Goal: Task Accomplishment & Management: Manage account settings

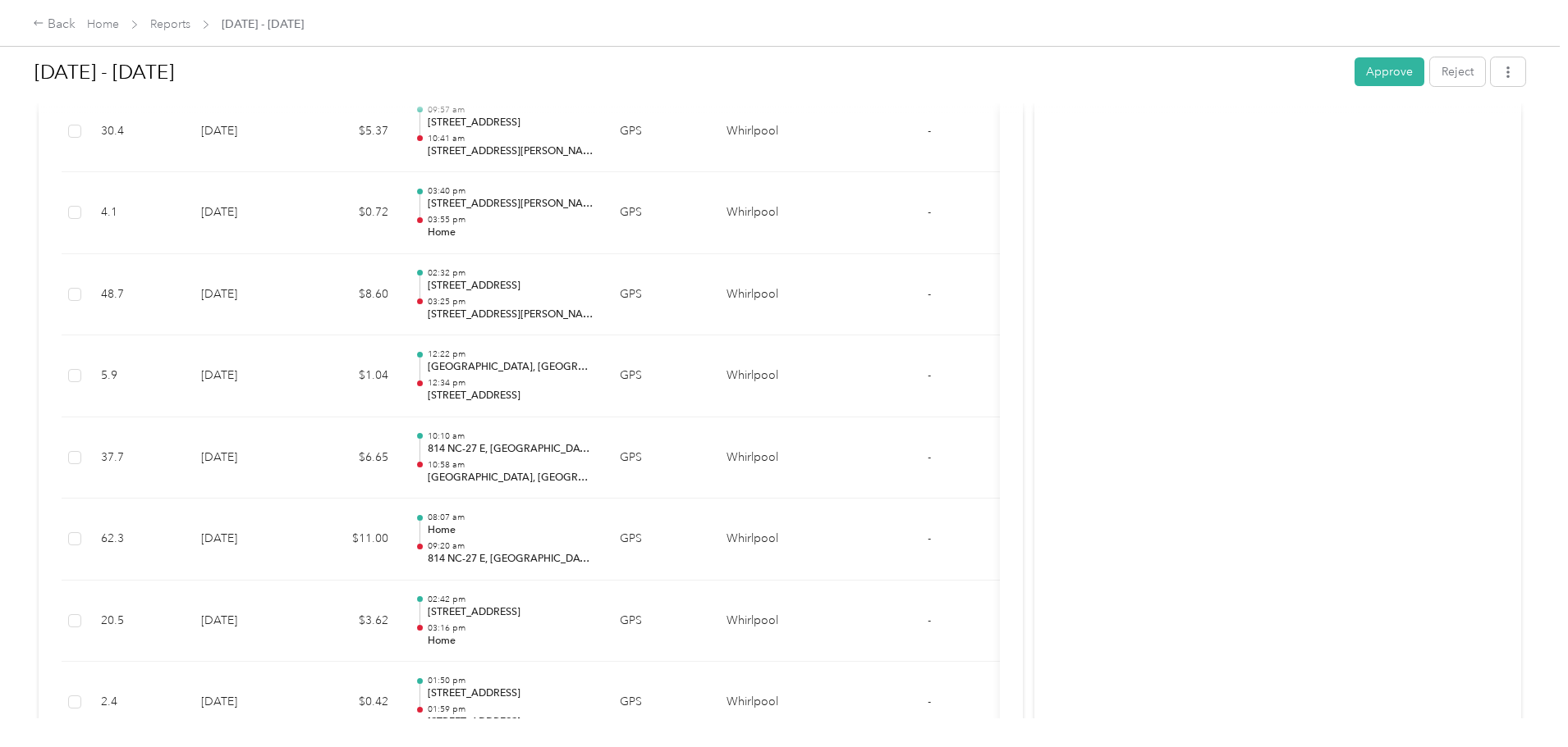
scroll to position [2461, 0]
click at [1354, 74] on button "Approve" at bounding box center [1389, 71] width 70 height 29
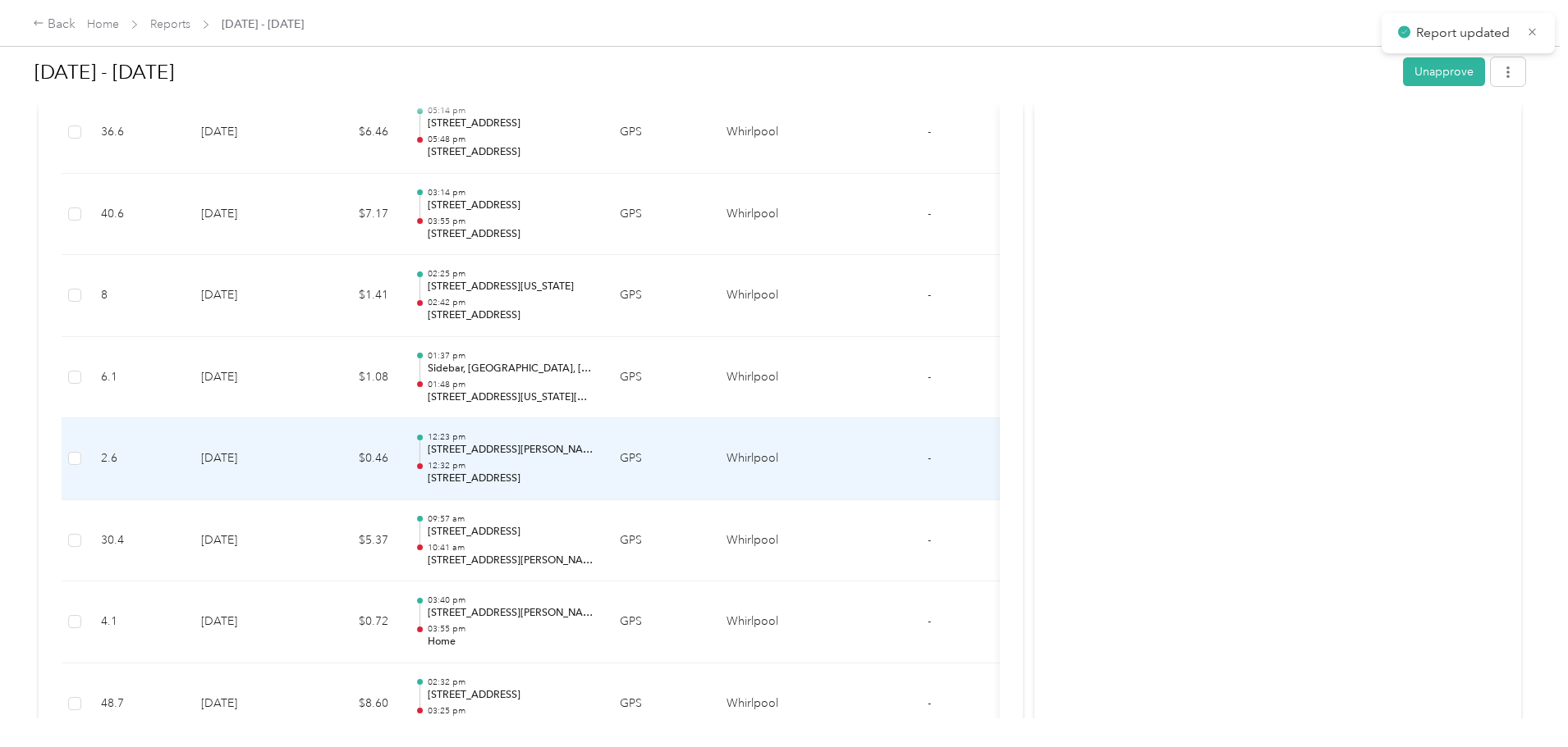
scroll to position [1641, 0]
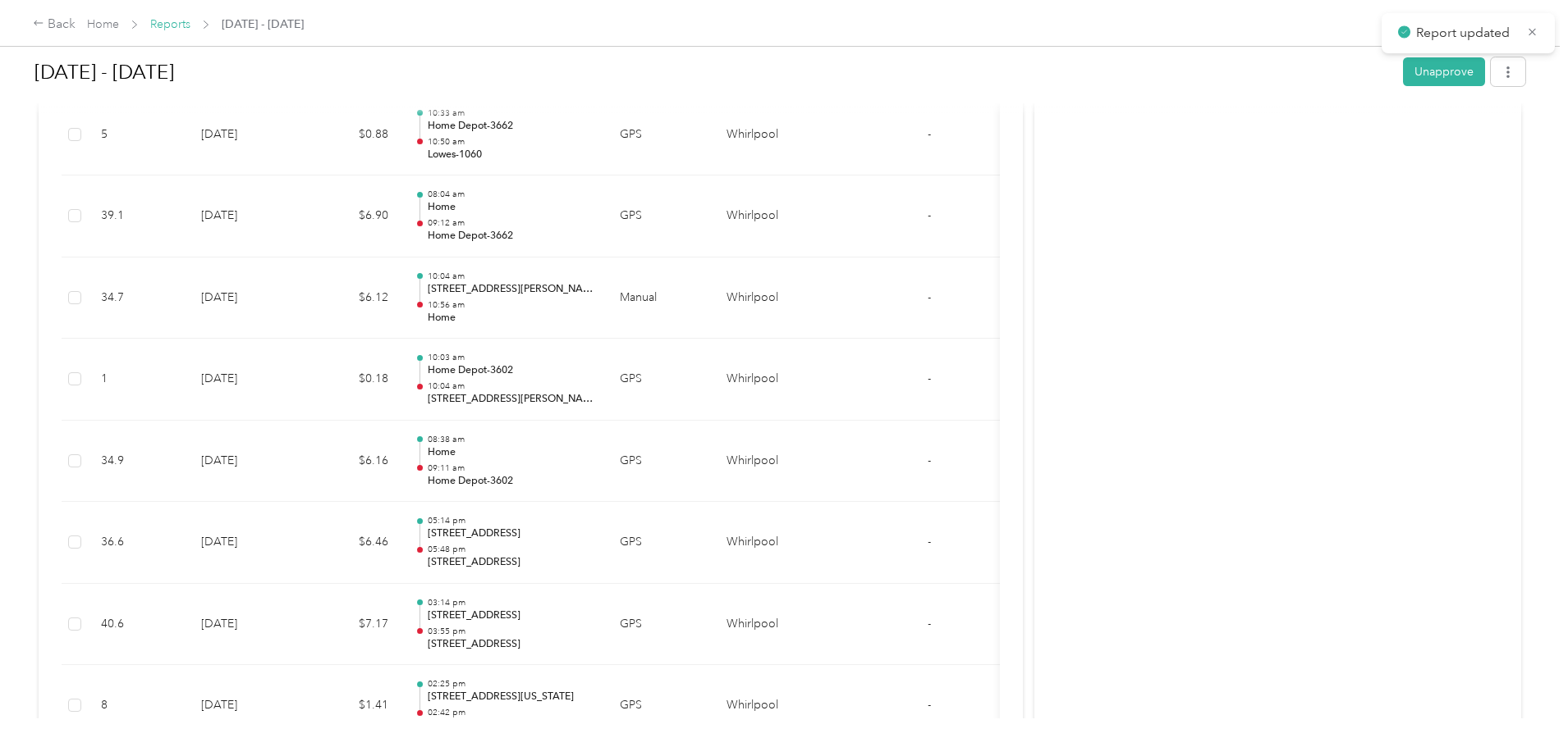
click at [190, 20] on link "Reports" at bounding box center [170, 24] width 40 height 14
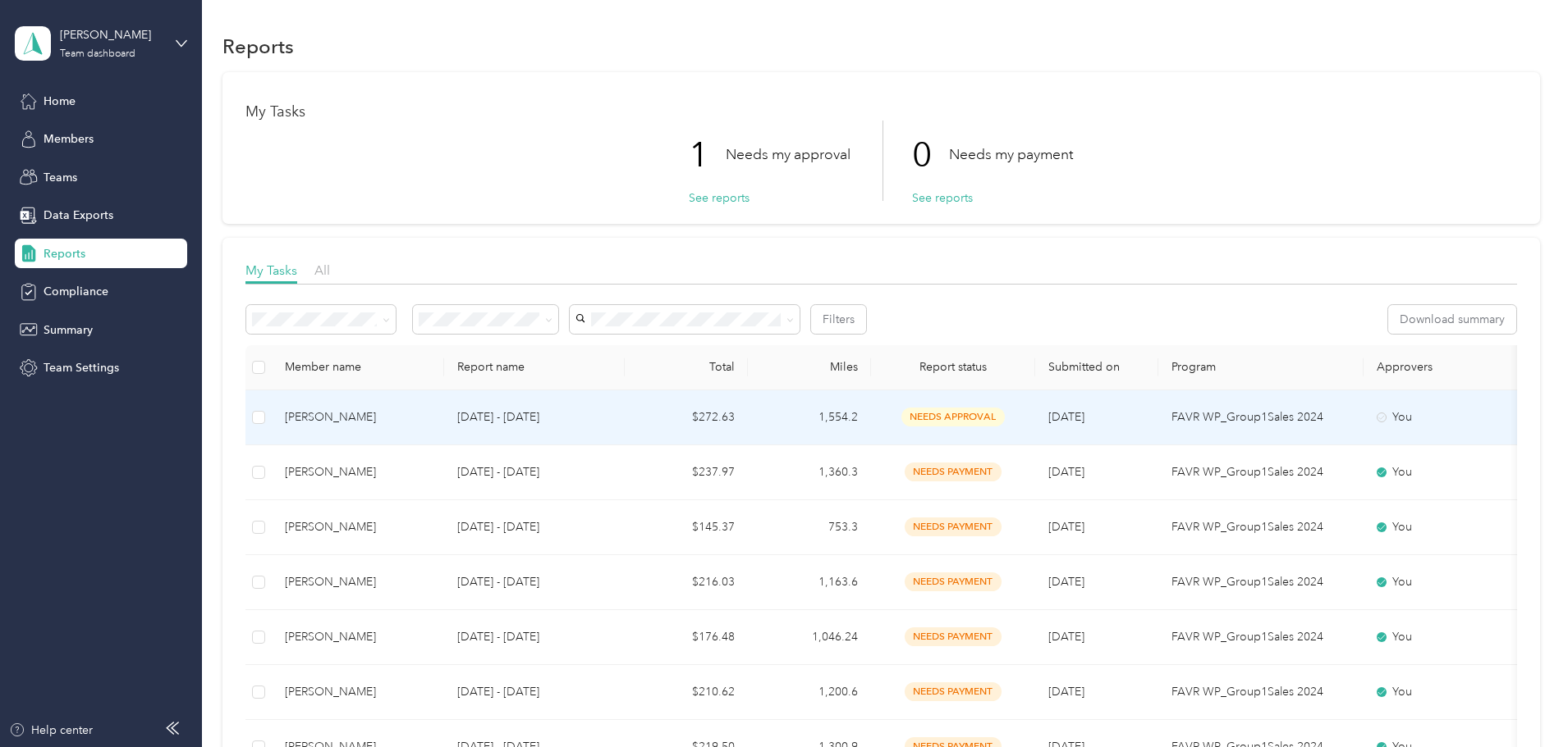
click at [444, 428] on td "[PERSON_NAME]" at bounding box center [358, 418] width 173 height 55
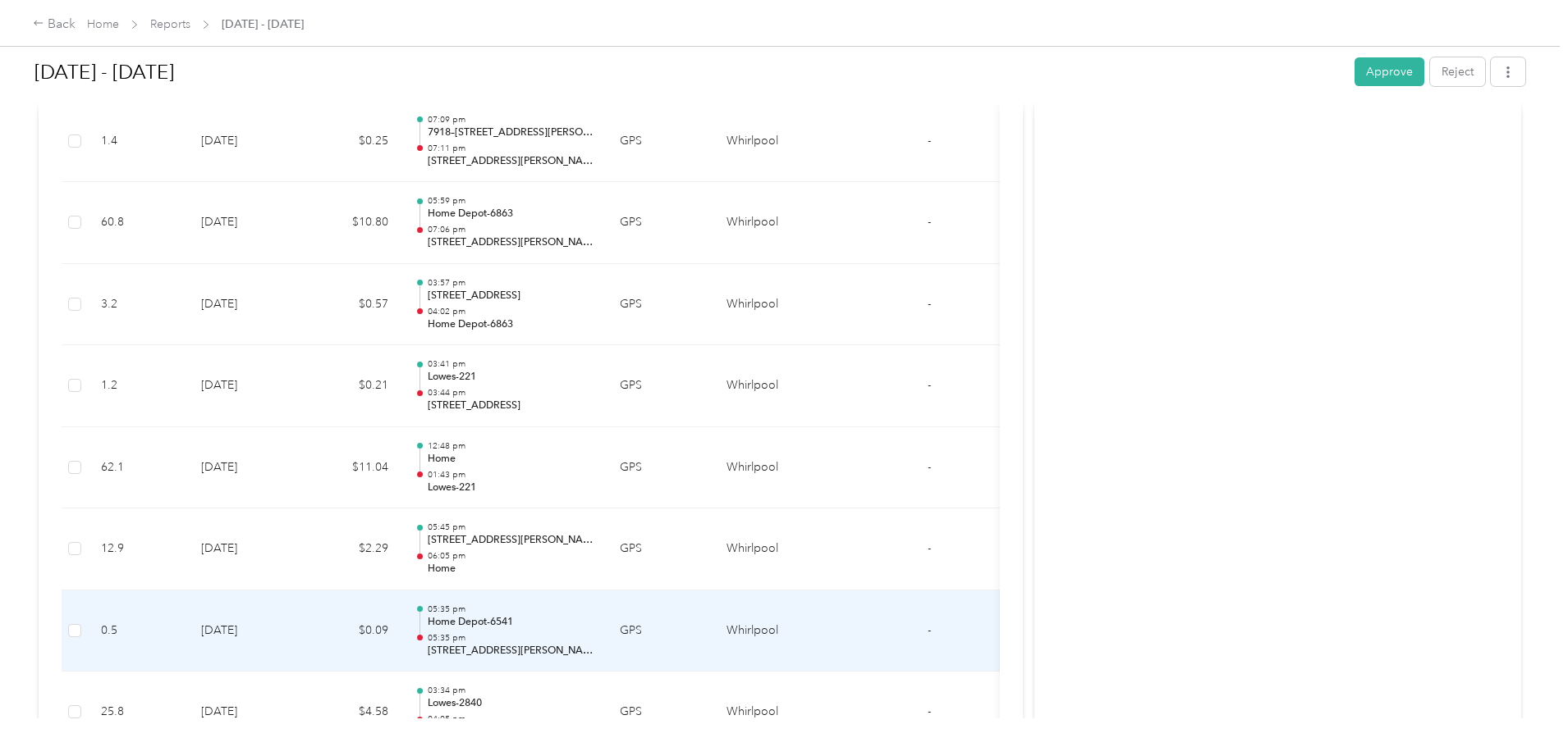
scroll to position [492, 0]
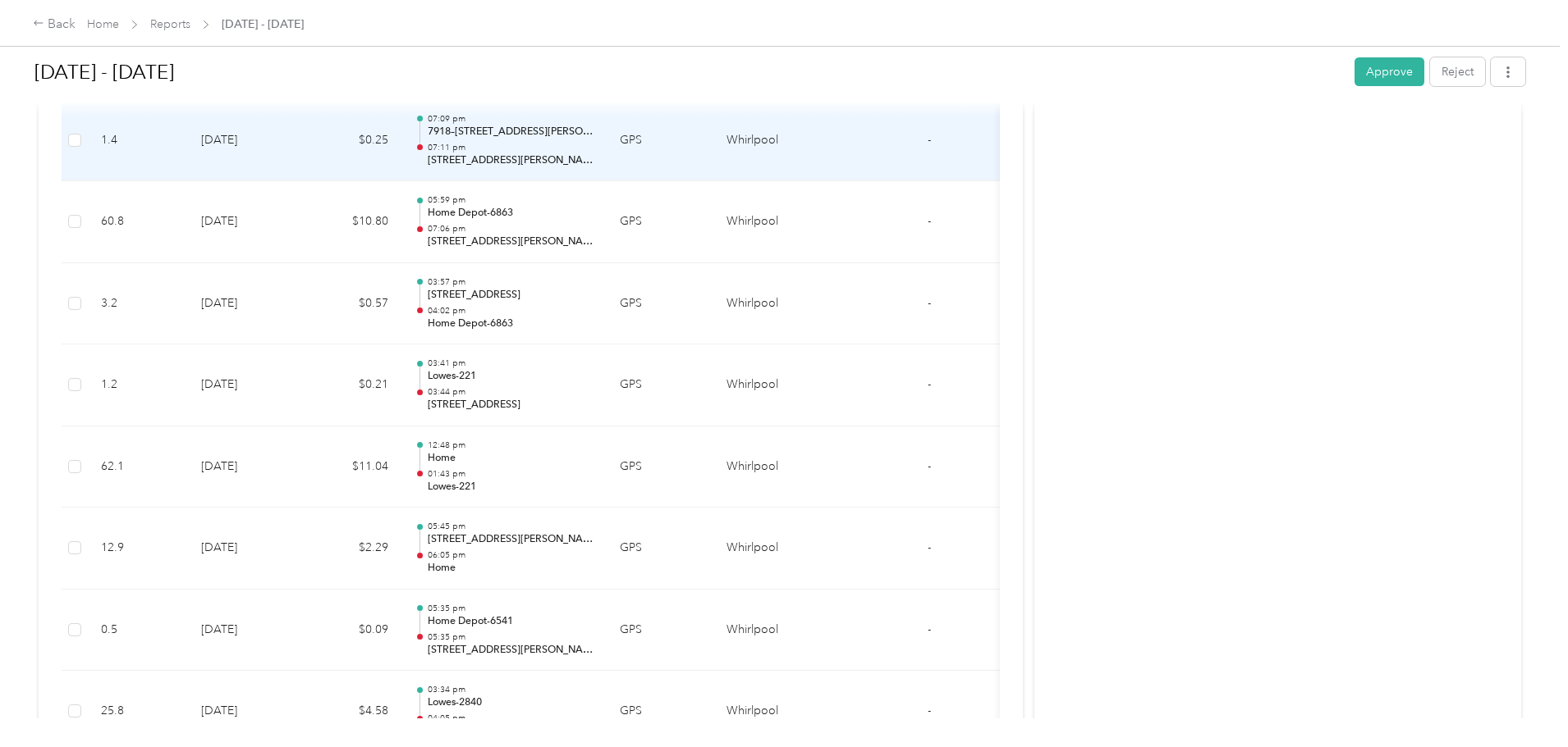
click at [593, 159] on p "[STREET_ADDRESS][PERSON_NAME]" at bounding box center [511, 161] width 166 height 15
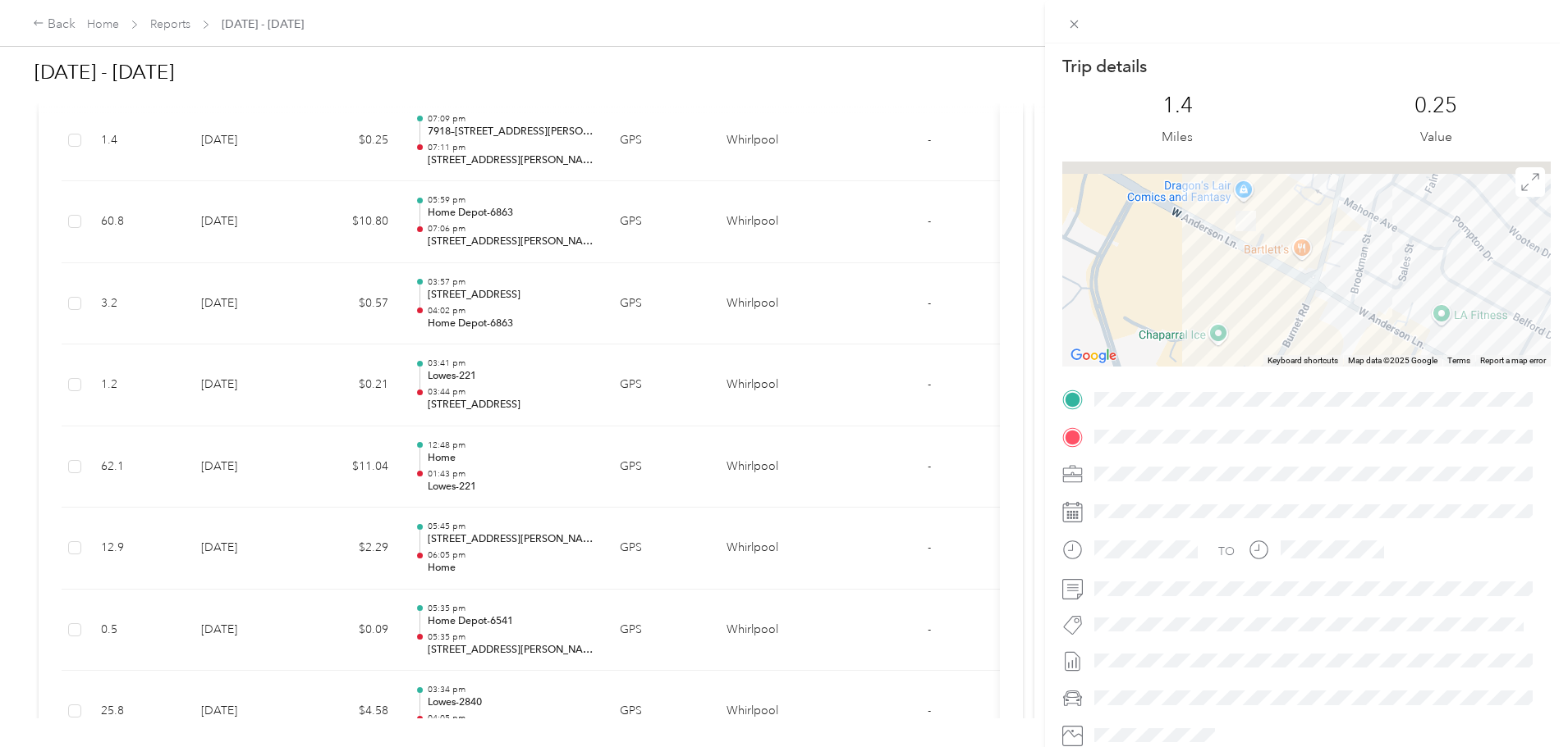
drag, startPoint x: 1215, startPoint y: 315, endPoint x: 1236, endPoint y: 374, distance: 62.6
click at [1236, 374] on div "Trip details This trip cannot be edited because it is either under review, appr…" at bounding box center [1306, 420] width 488 height 731
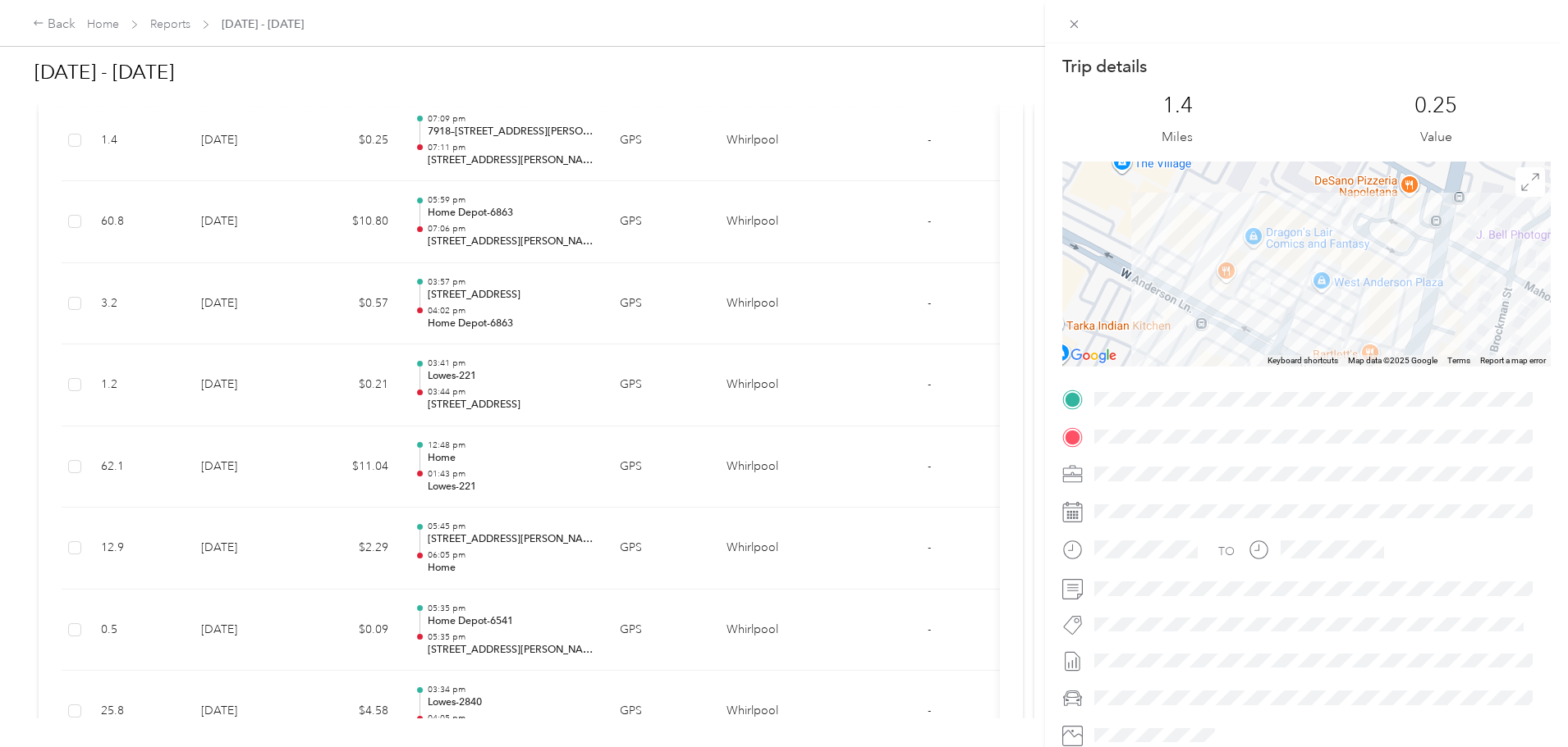
drag, startPoint x: 1215, startPoint y: 242, endPoint x: 1215, endPoint y: 304, distance: 62.0
click at [1215, 304] on div at bounding box center [1306, 264] width 488 height 205
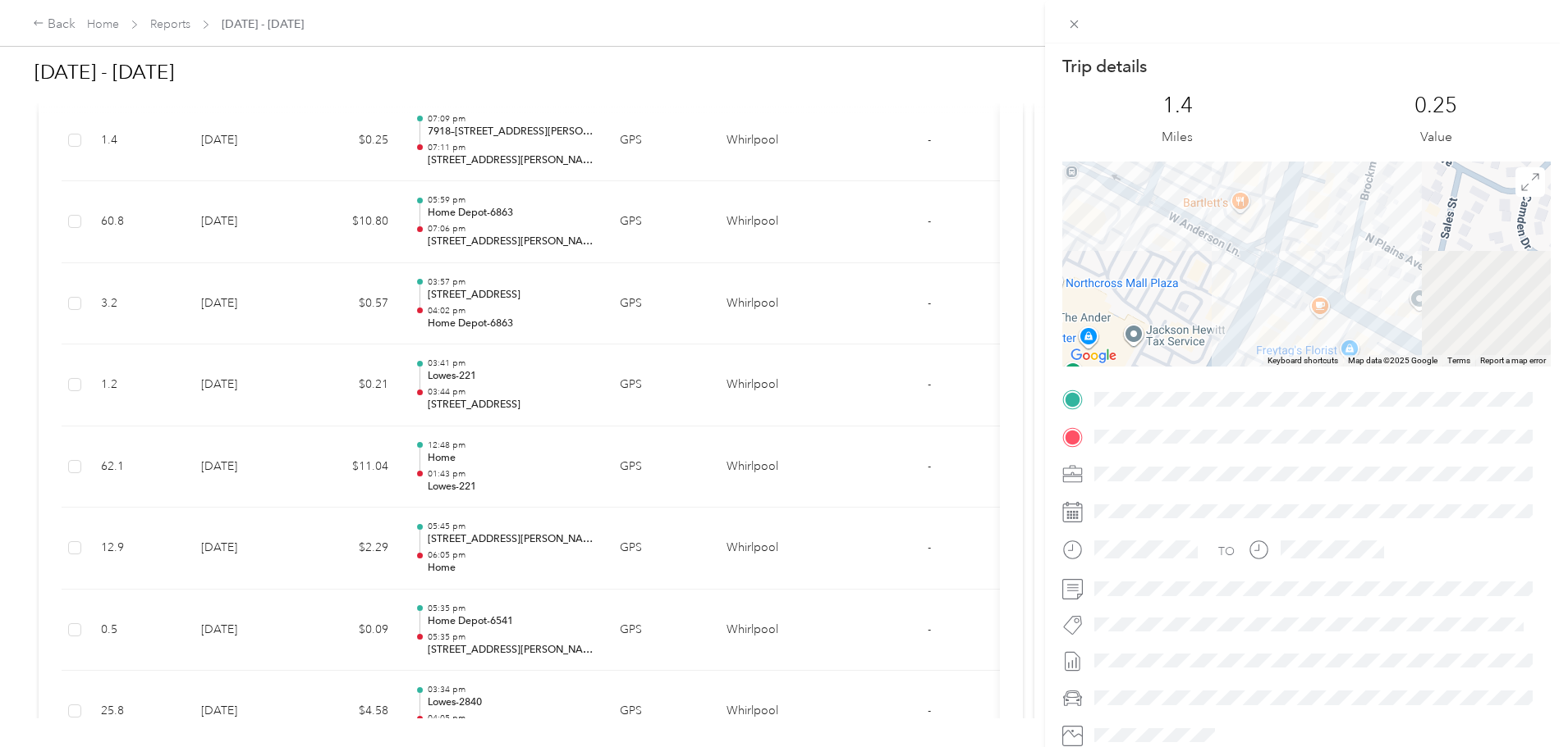
drag, startPoint x: 1408, startPoint y: 313, endPoint x: 1222, endPoint y: 154, distance: 244.7
click at [1222, 154] on div "Trip details This trip cannot be edited because it is either under review, appr…" at bounding box center [1306, 420] width 488 height 731
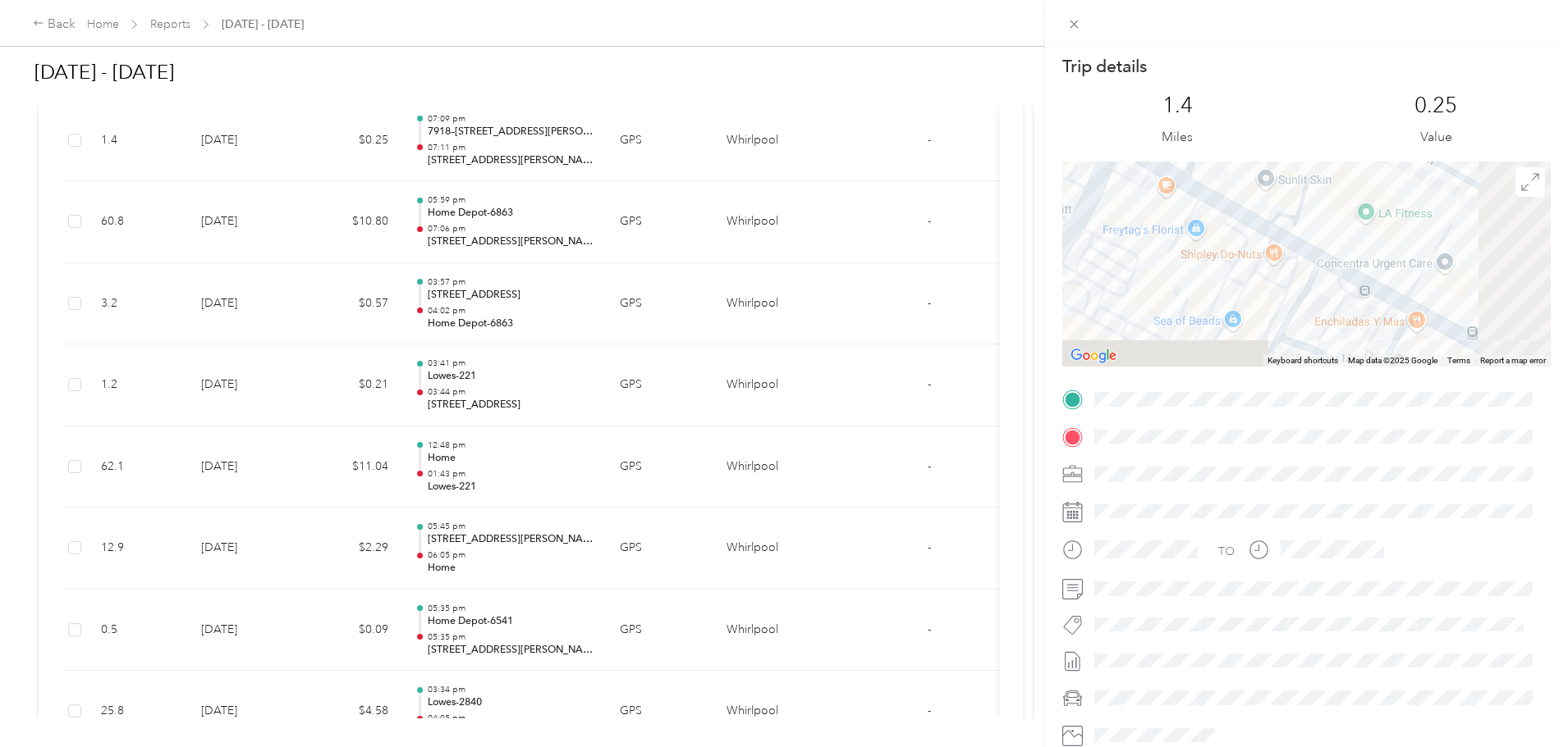
drag, startPoint x: 1361, startPoint y: 297, endPoint x: 1212, endPoint y: 179, distance: 190.1
click at [1213, 179] on div at bounding box center [1306, 264] width 488 height 205
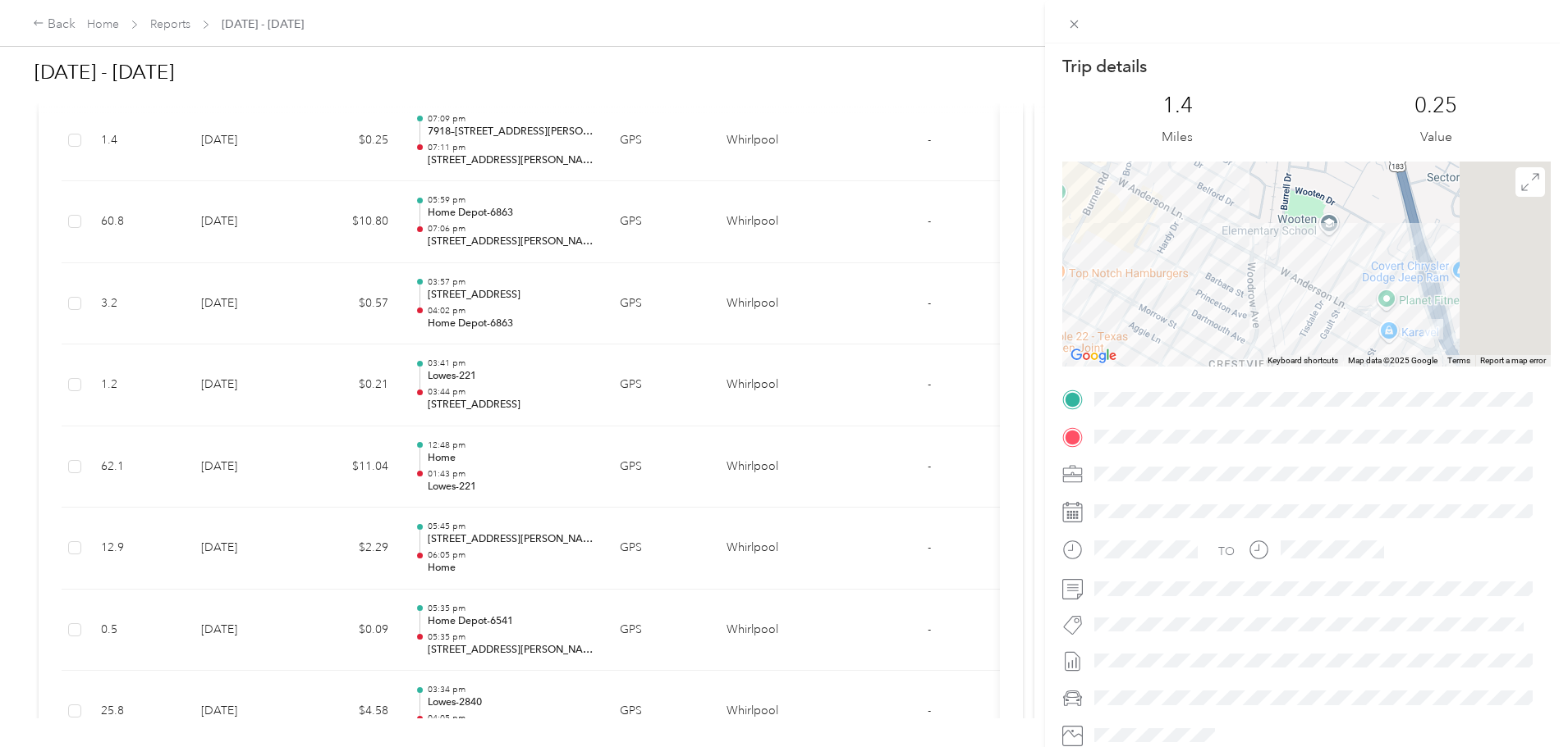
drag, startPoint x: 1367, startPoint y: 271, endPoint x: 1143, endPoint y: 230, distance: 227.7
click at [1143, 230] on div at bounding box center [1306, 264] width 488 height 205
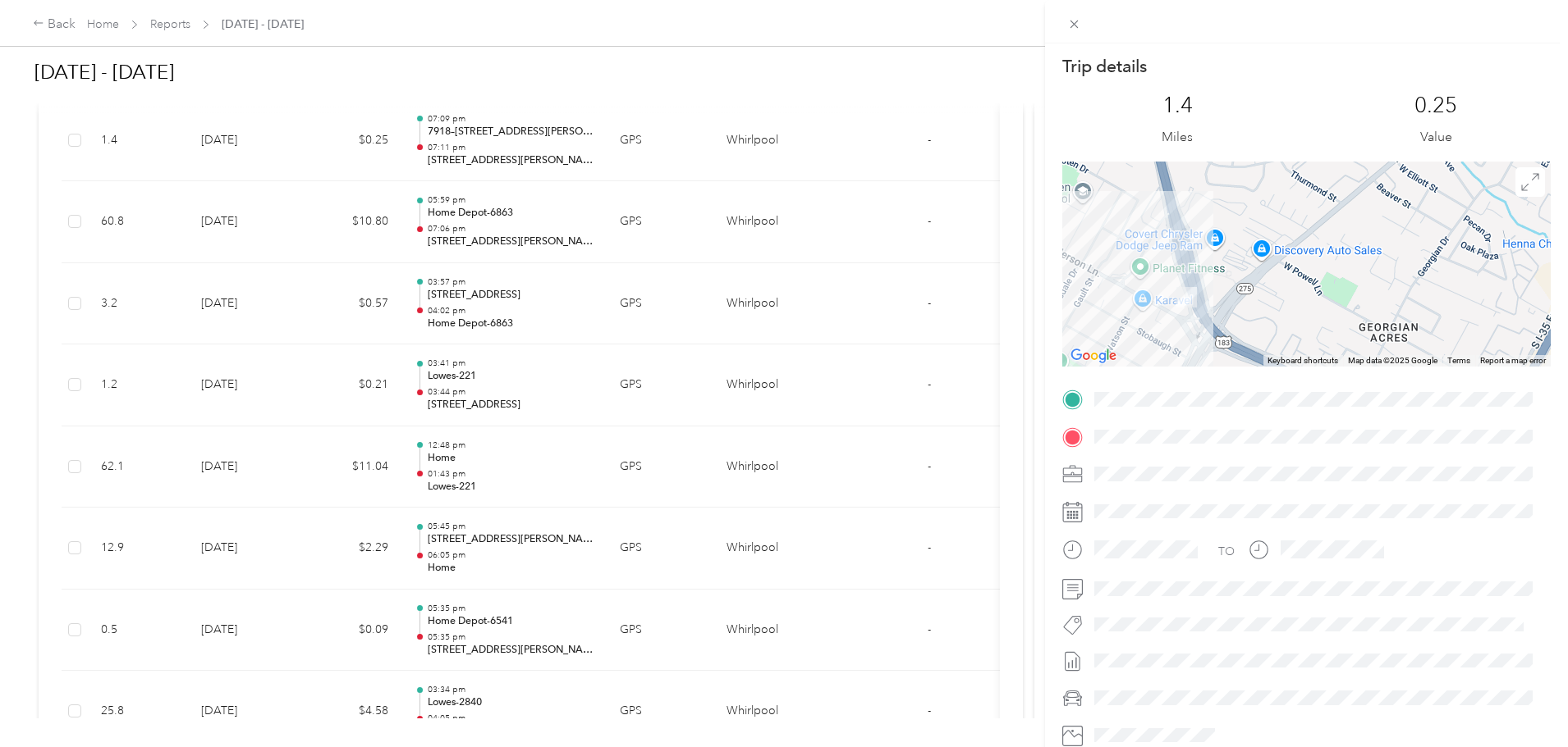
drag, startPoint x: 1332, startPoint y: 277, endPoint x: 1130, endPoint y: 252, distance: 203.5
click at [1130, 252] on div at bounding box center [1306, 264] width 488 height 205
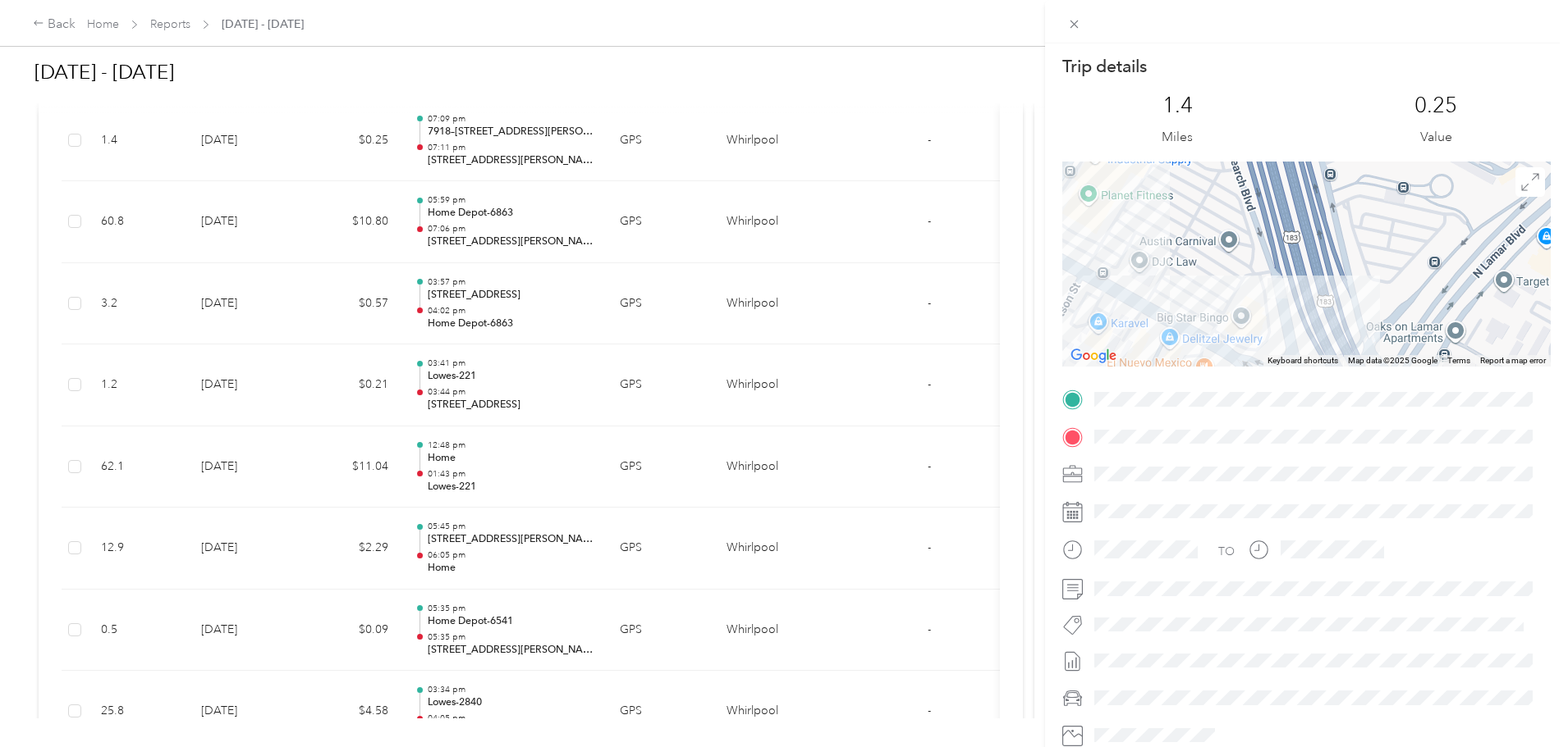
drag, startPoint x: 1169, startPoint y: 292, endPoint x: 1450, endPoint y: 269, distance: 281.9
click at [1450, 269] on div at bounding box center [1306, 264] width 488 height 205
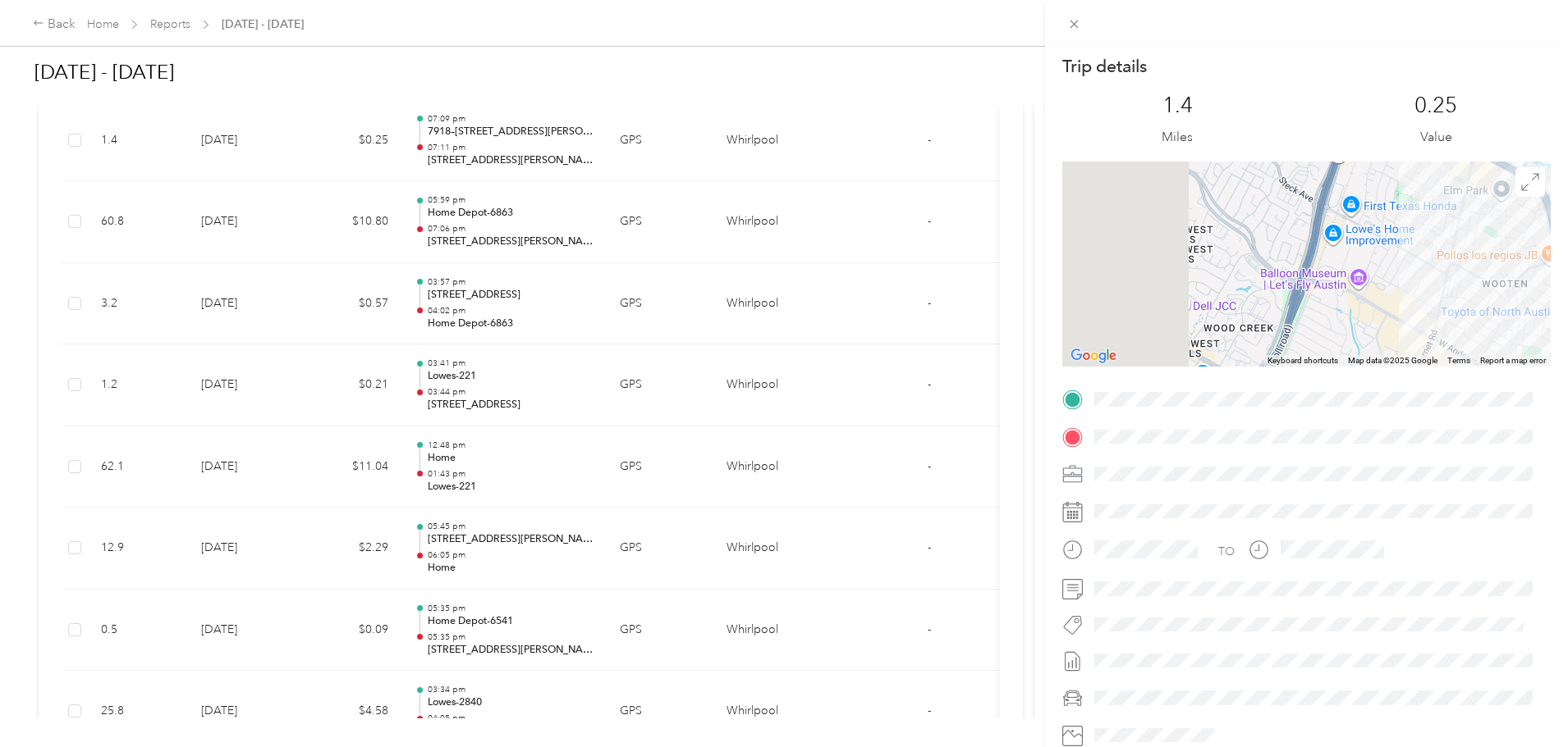
drag, startPoint x: 1150, startPoint y: 251, endPoint x: 1536, endPoint y: 363, distance: 401.9
click at [1536, 363] on div "Keyboard shortcuts Map Data Map data ©2025 Google Map data ©2025 Google 500 m C…" at bounding box center [1306, 264] width 488 height 205
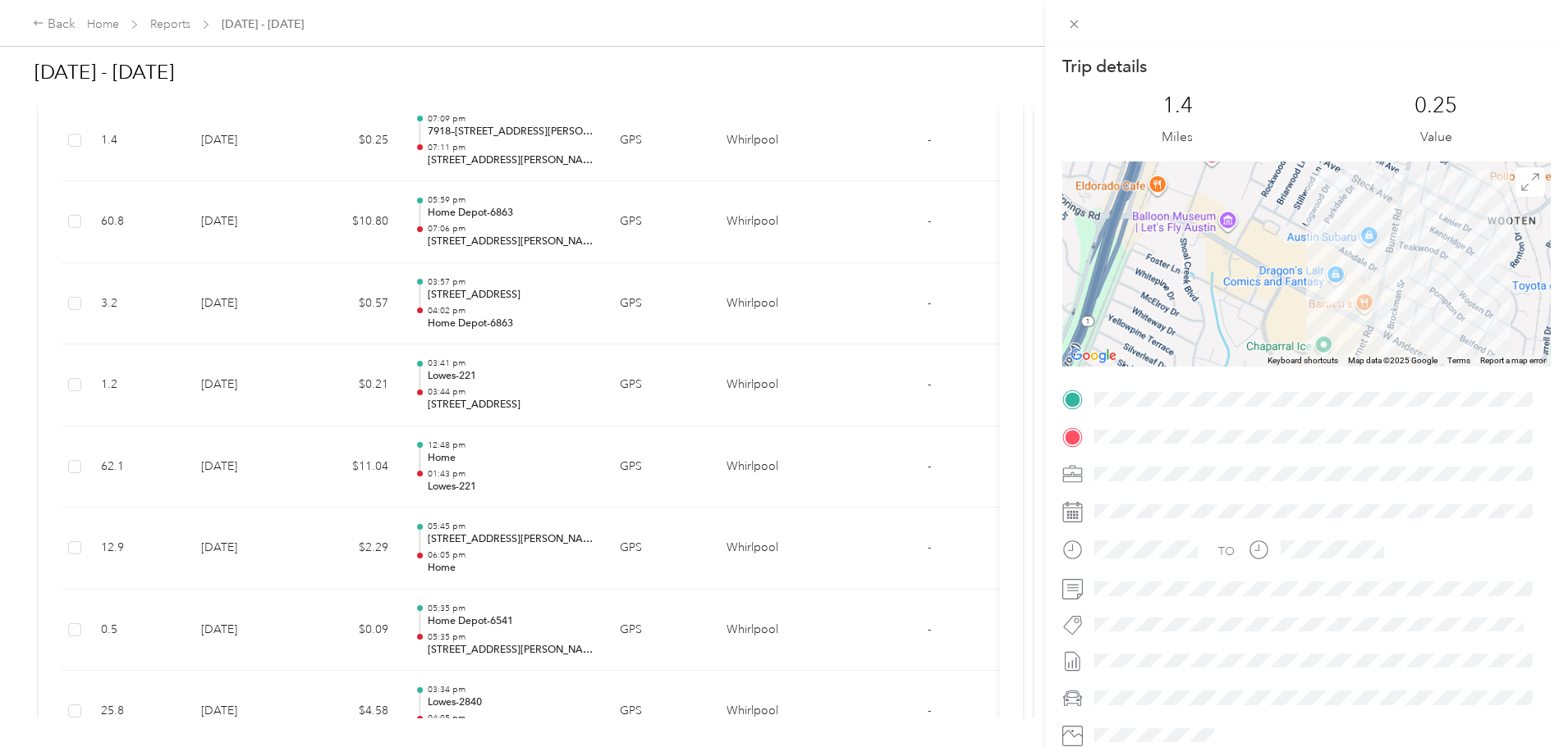
drag, startPoint x: 1455, startPoint y: 325, endPoint x: 1419, endPoint y: 300, distance: 43.8
click at [1419, 300] on div at bounding box center [1306, 264] width 488 height 205
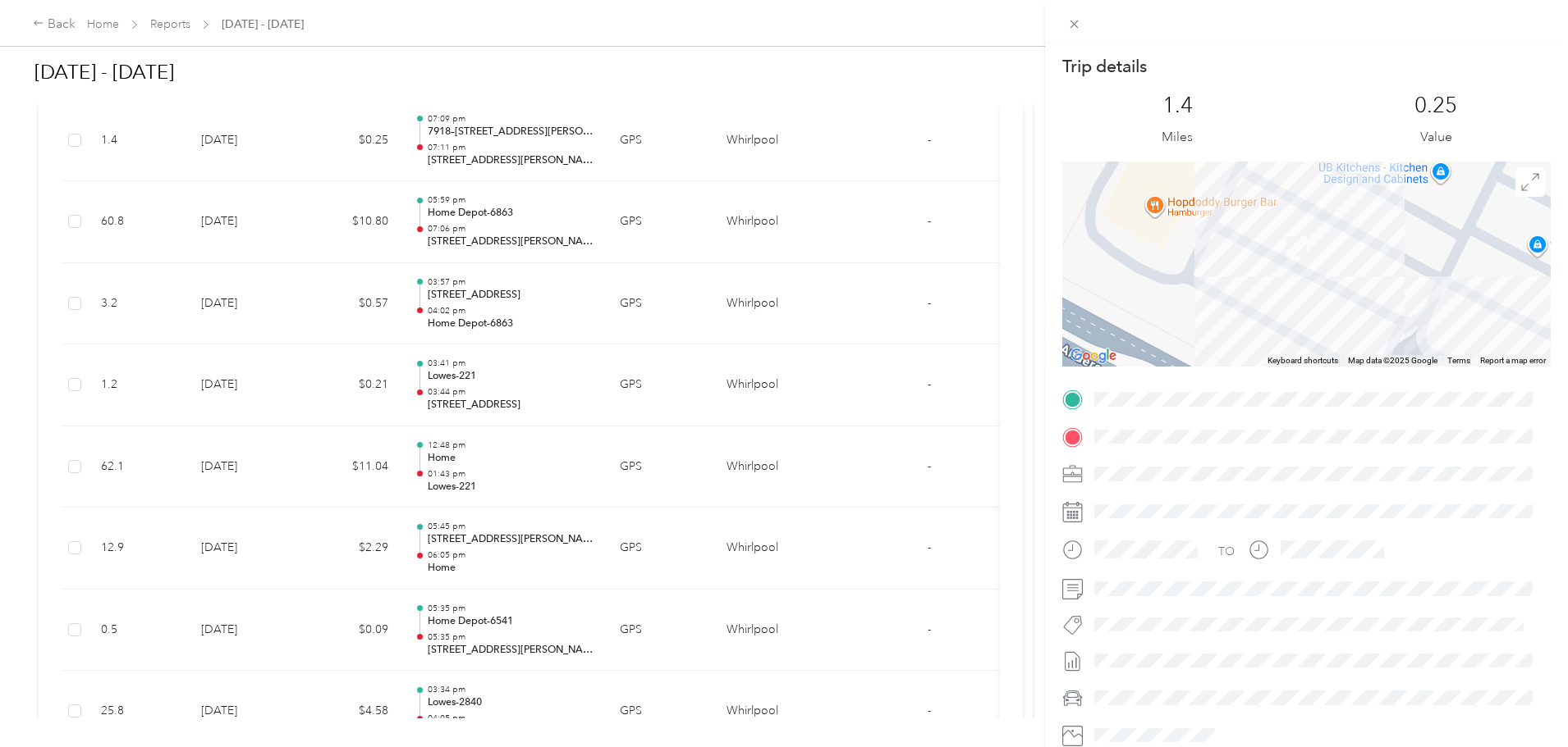
drag, startPoint x: 1285, startPoint y: 247, endPoint x: 1276, endPoint y: 308, distance: 61.7
click at [1276, 308] on div at bounding box center [1306, 264] width 488 height 205
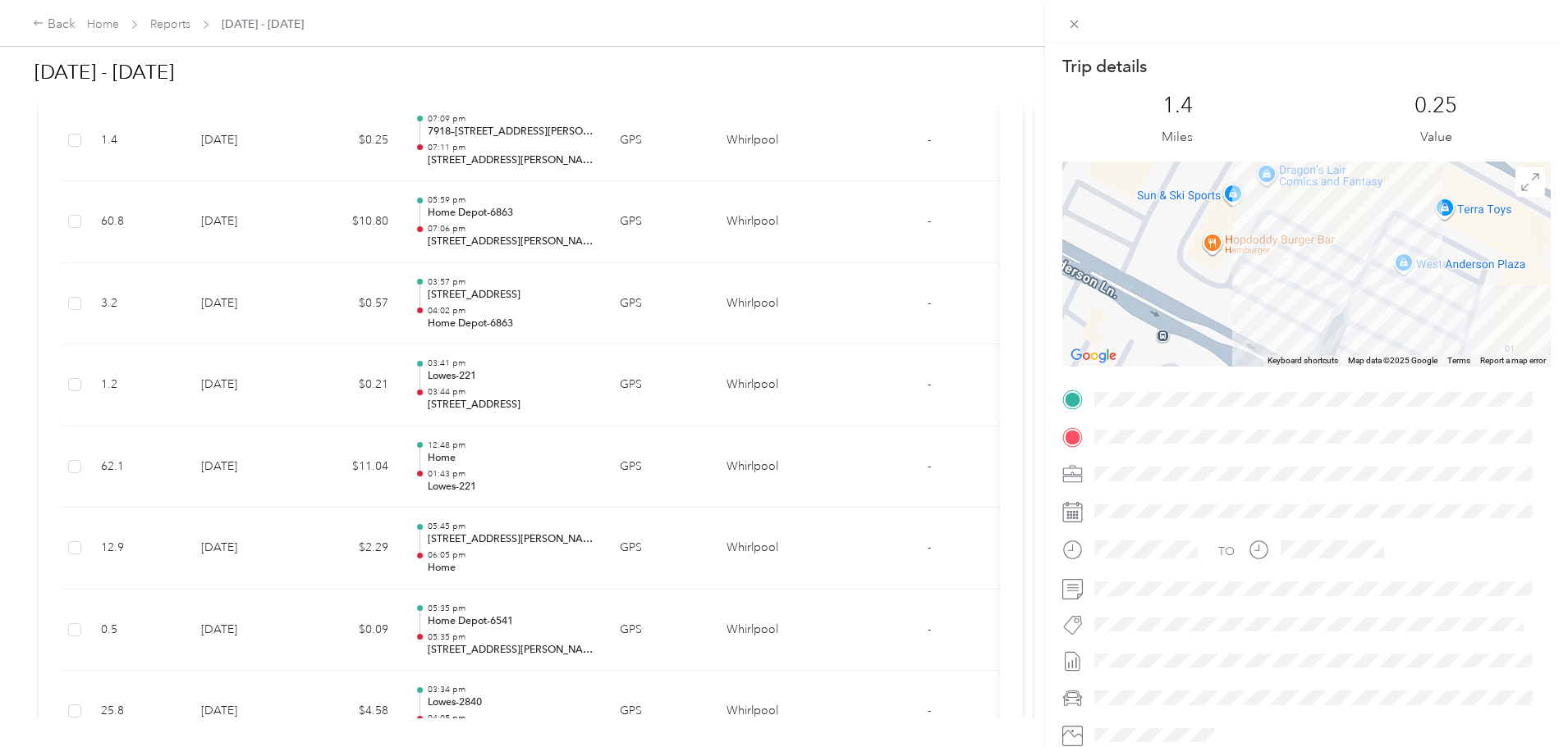
click at [113, 270] on div "Trip details This trip cannot be edited because it is either under review, appr…" at bounding box center [784, 373] width 1568 height 747
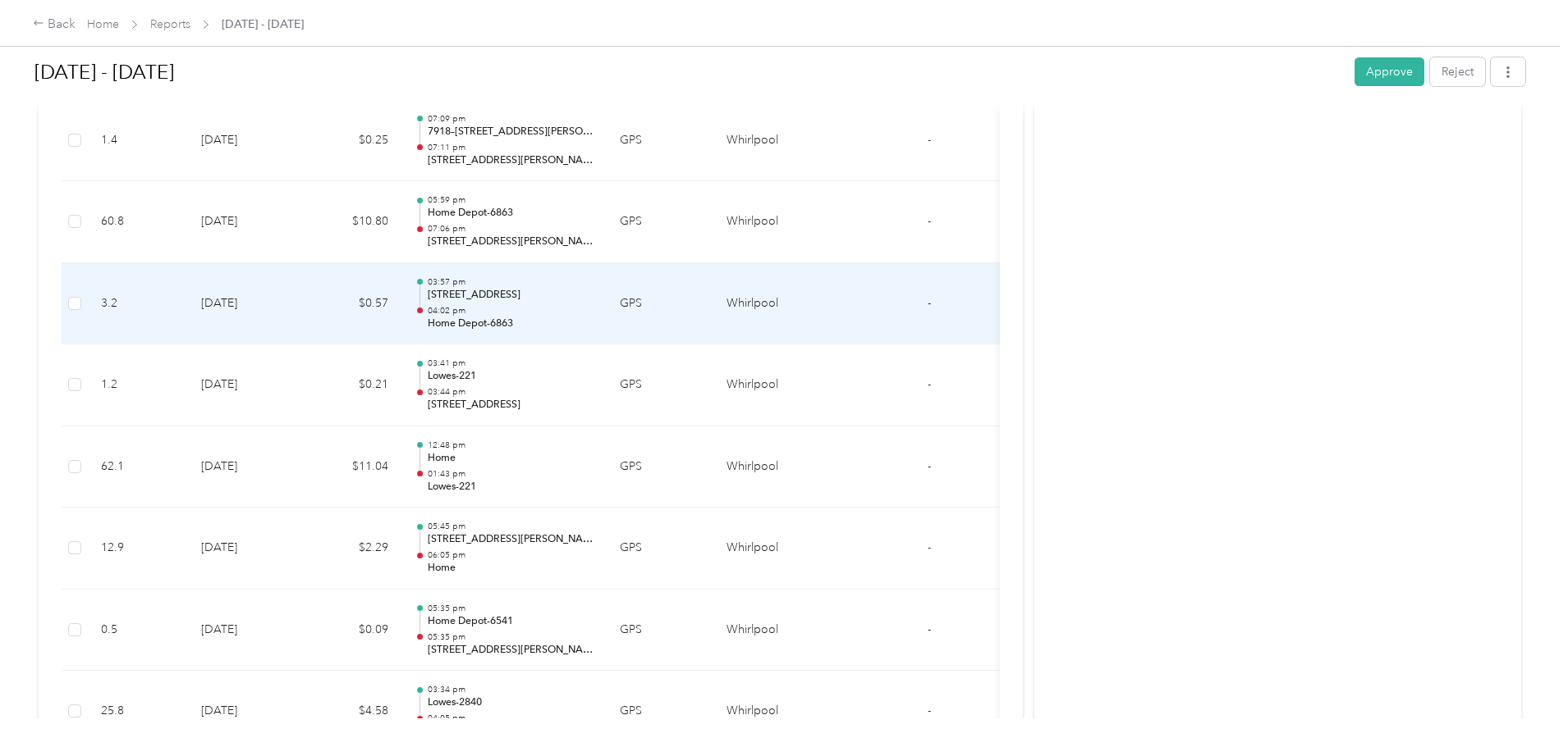
click at [593, 309] on p "04:02 pm" at bounding box center [511, 311] width 166 height 11
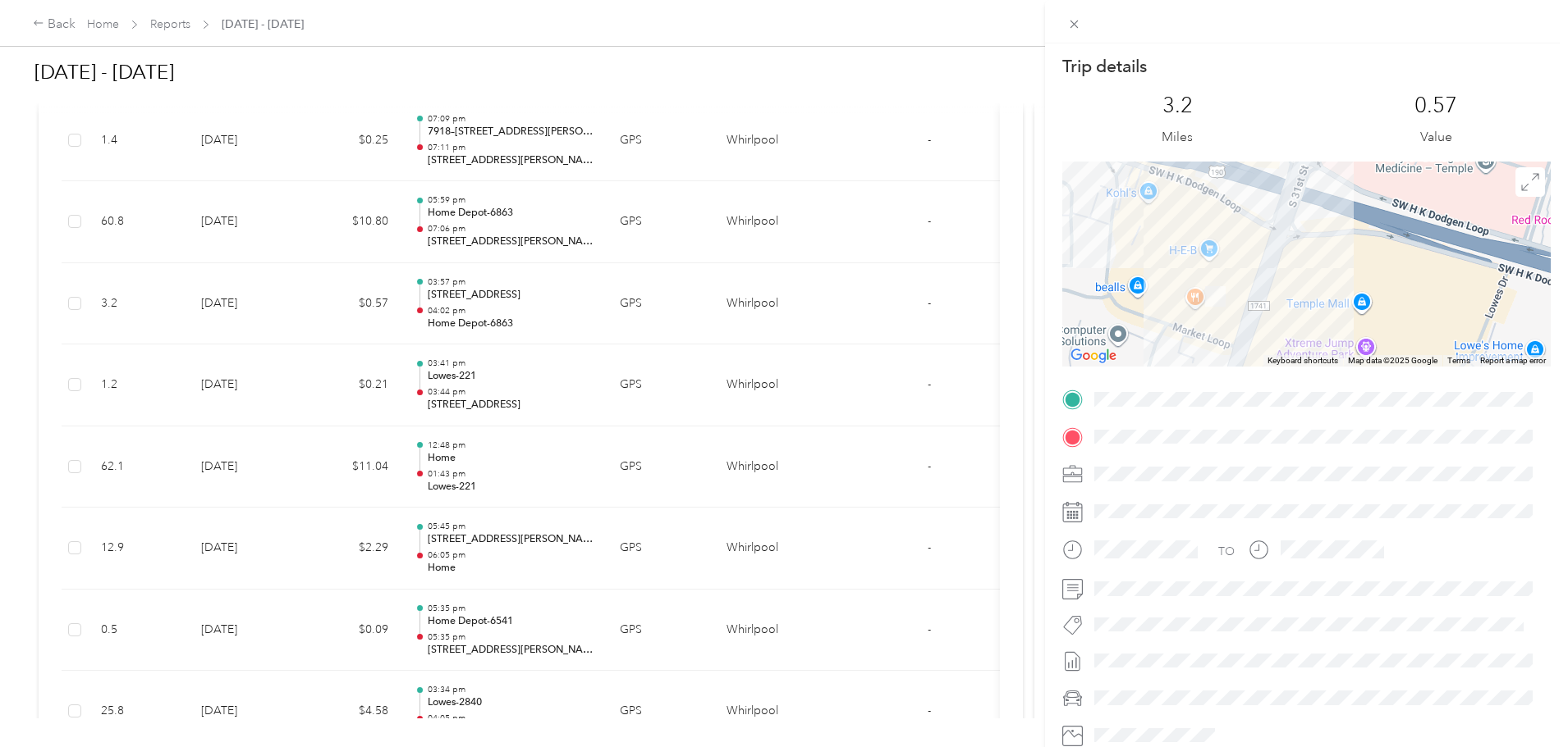
drag, startPoint x: 1266, startPoint y: 294, endPoint x: 1305, endPoint y: 233, distance: 72.4
click at [1305, 233] on div at bounding box center [1306, 264] width 488 height 205
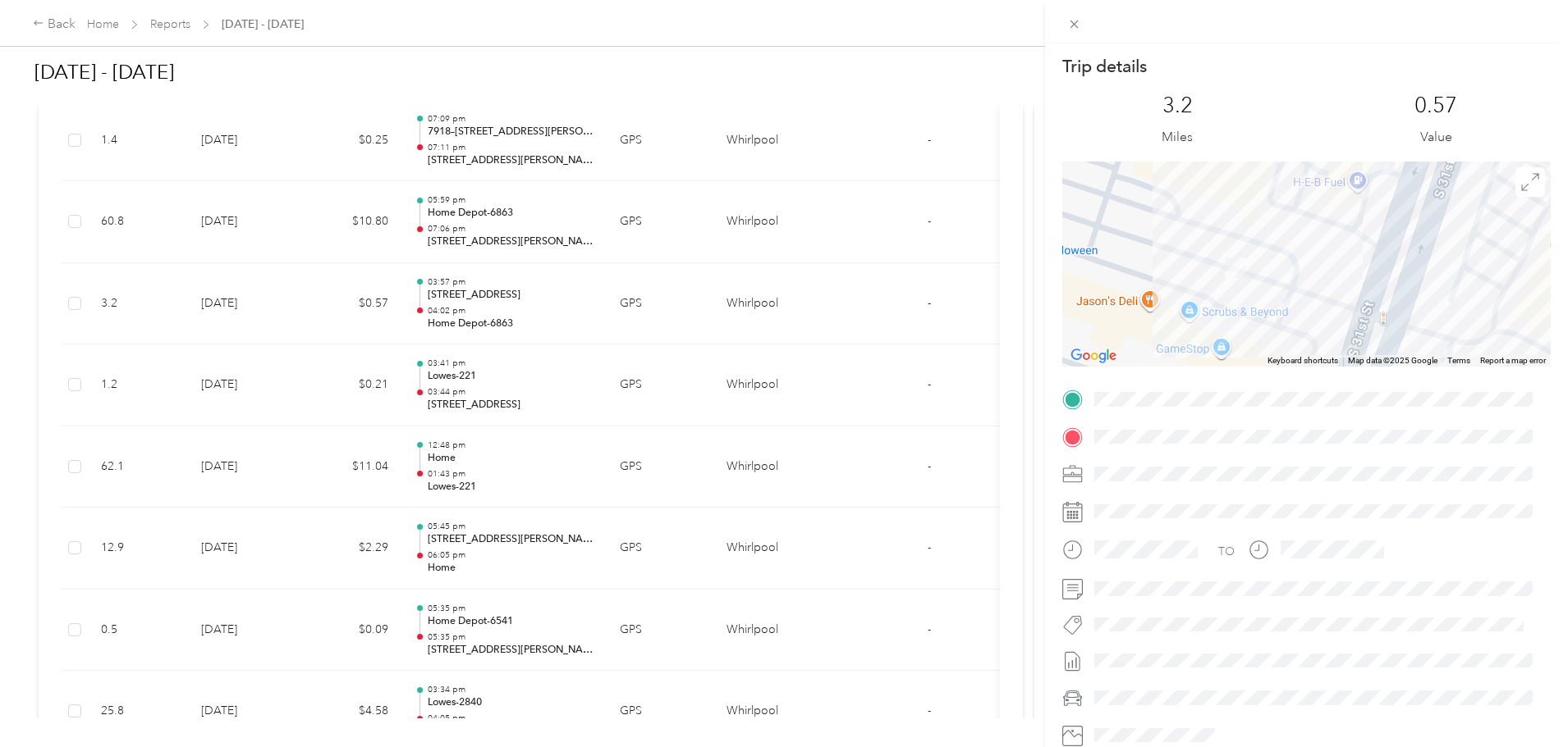
drag, startPoint x: 1214, startPoint y: 219, endPoint x: 1250, endPoint y: 331, distance: 117.6
click at [1250, 331] on div at bounding box center [1306, 264] width 488 height 205
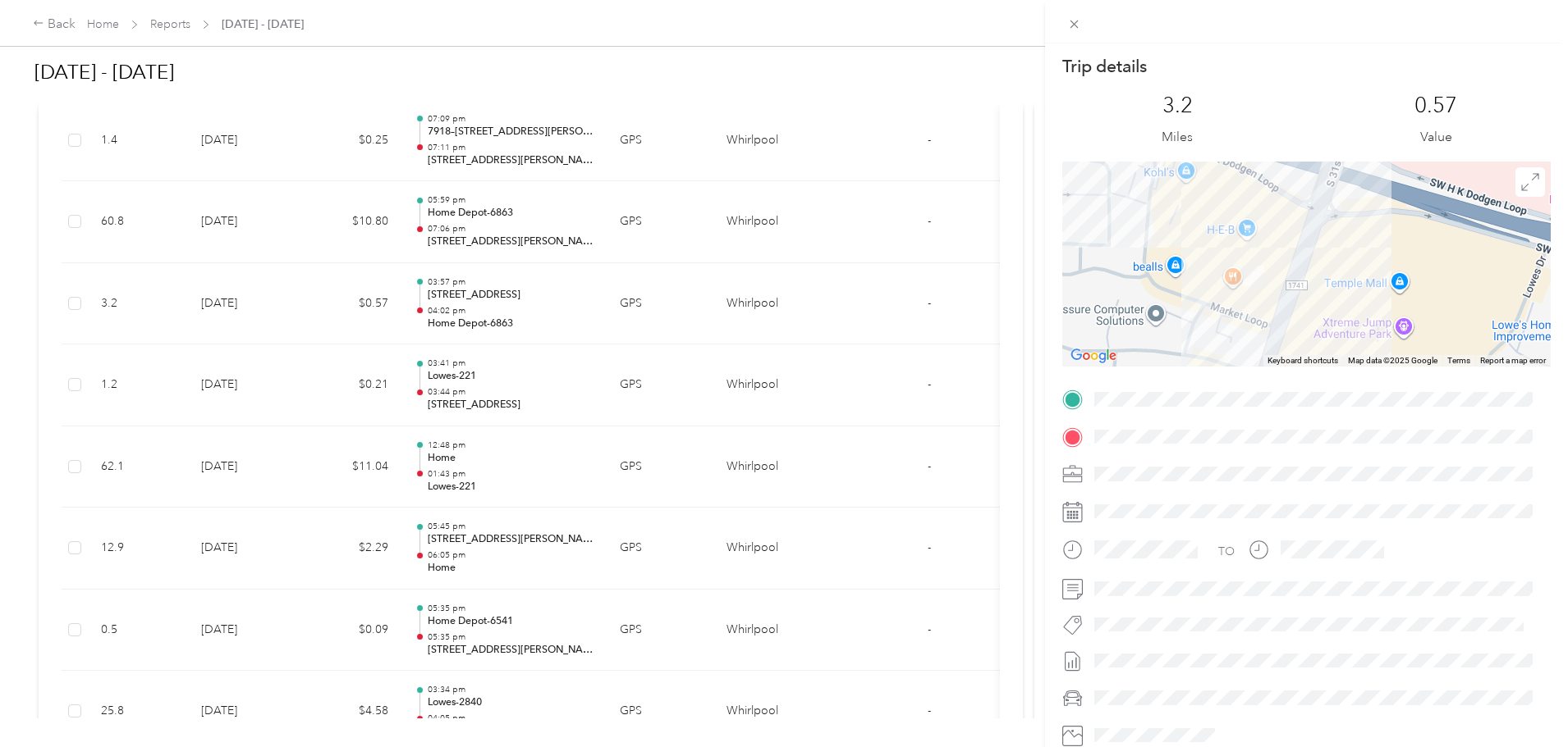
click at [695, 376] on div "Trip details This trip cannot be edited because it is either under review, appr…" at bounding box center [784, 373] width 1568 height 747
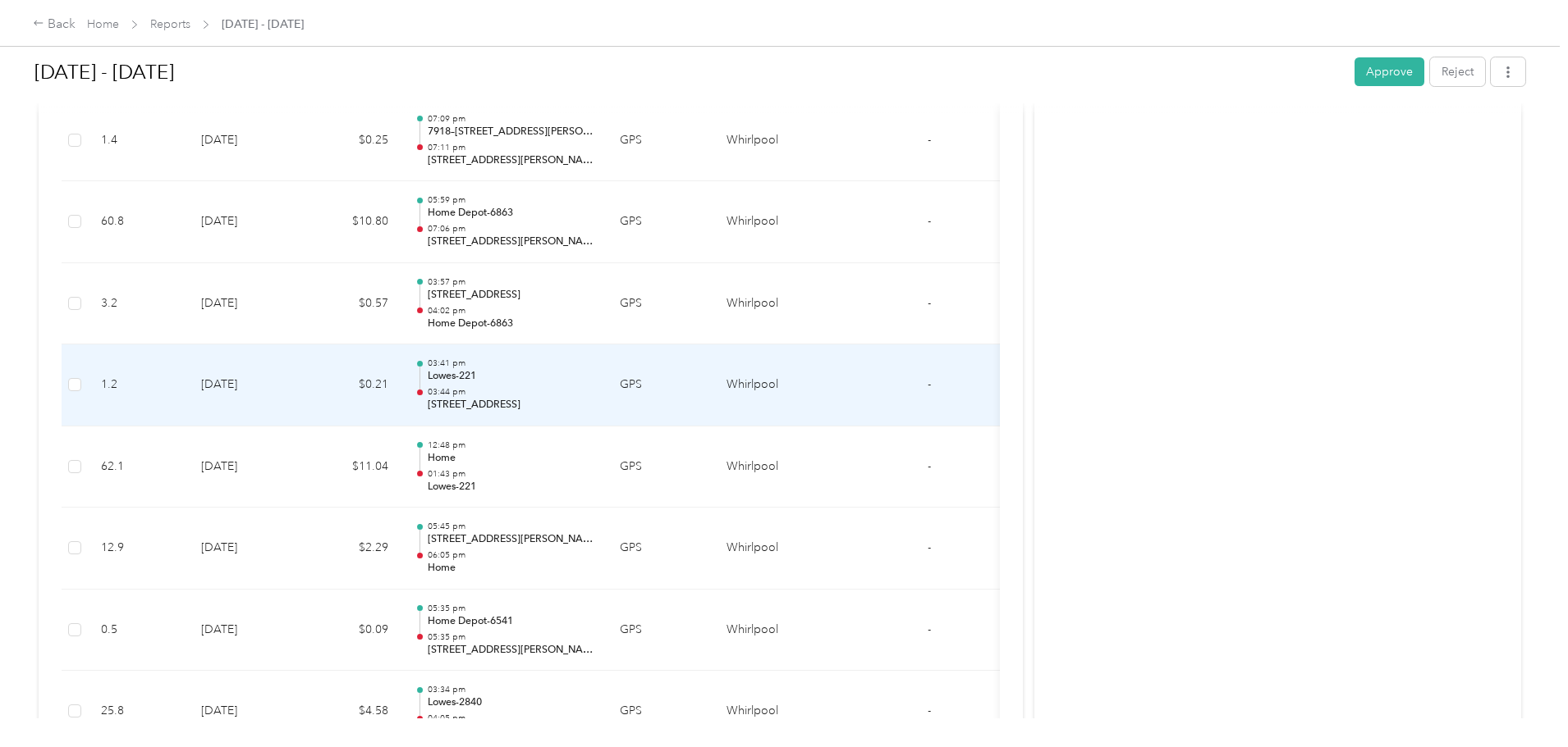
click at [593, 385] on div "03:41 pm Lowes-221 03:44 pm [STREET_ADDRESS]" at bounding box center [511, 384] width 166 height 55
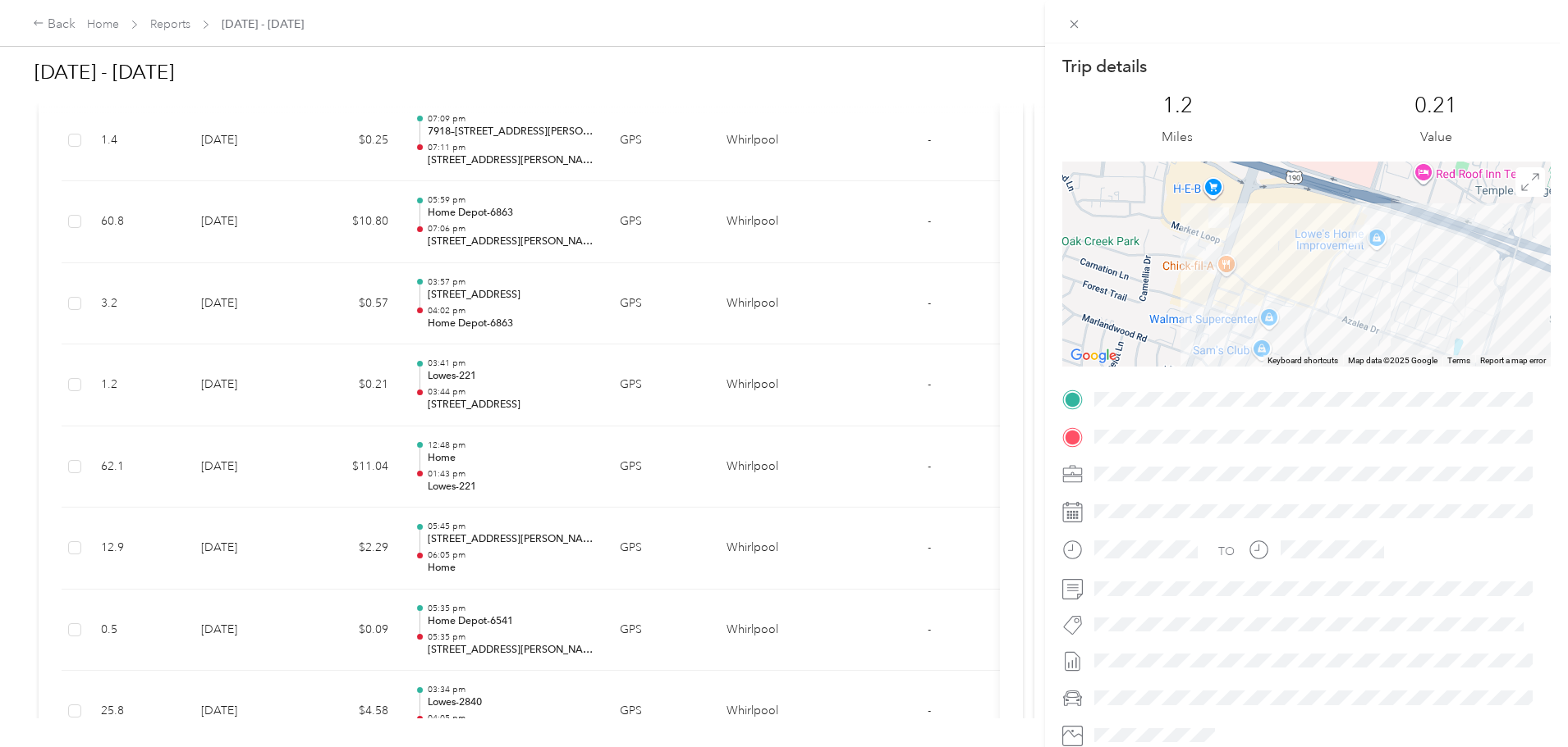
click at [655, 448] on div "Trip details This trip cannot be edited because it is either under review, appr…" at bounding box center [784, 373] width 1568 height 747
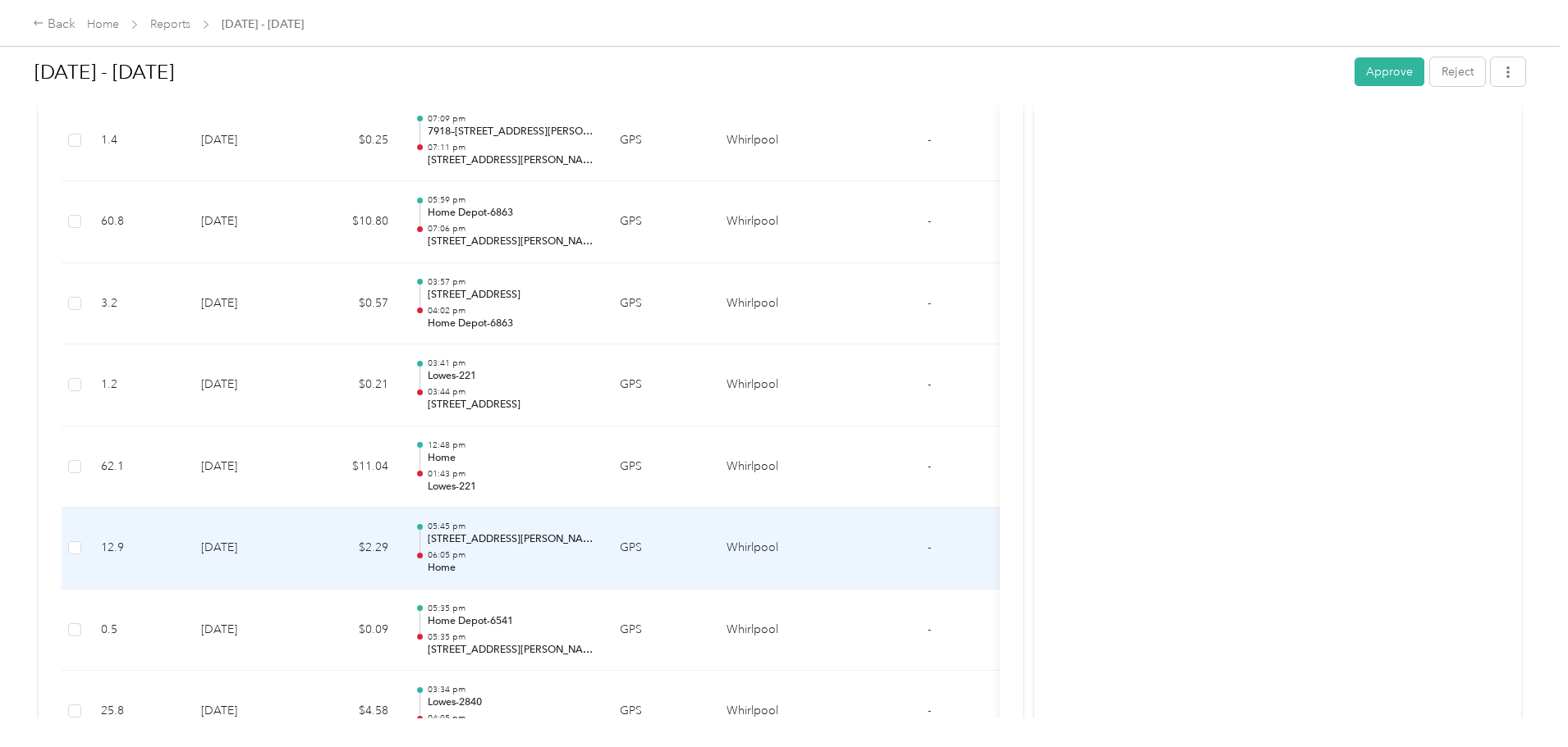
click at [593, 548] on div "05:45 pm [STREET_ADDRESS][PERSON_NAME] 06:05 pm Home" at bounding box center [511, 547] width 166 height 55
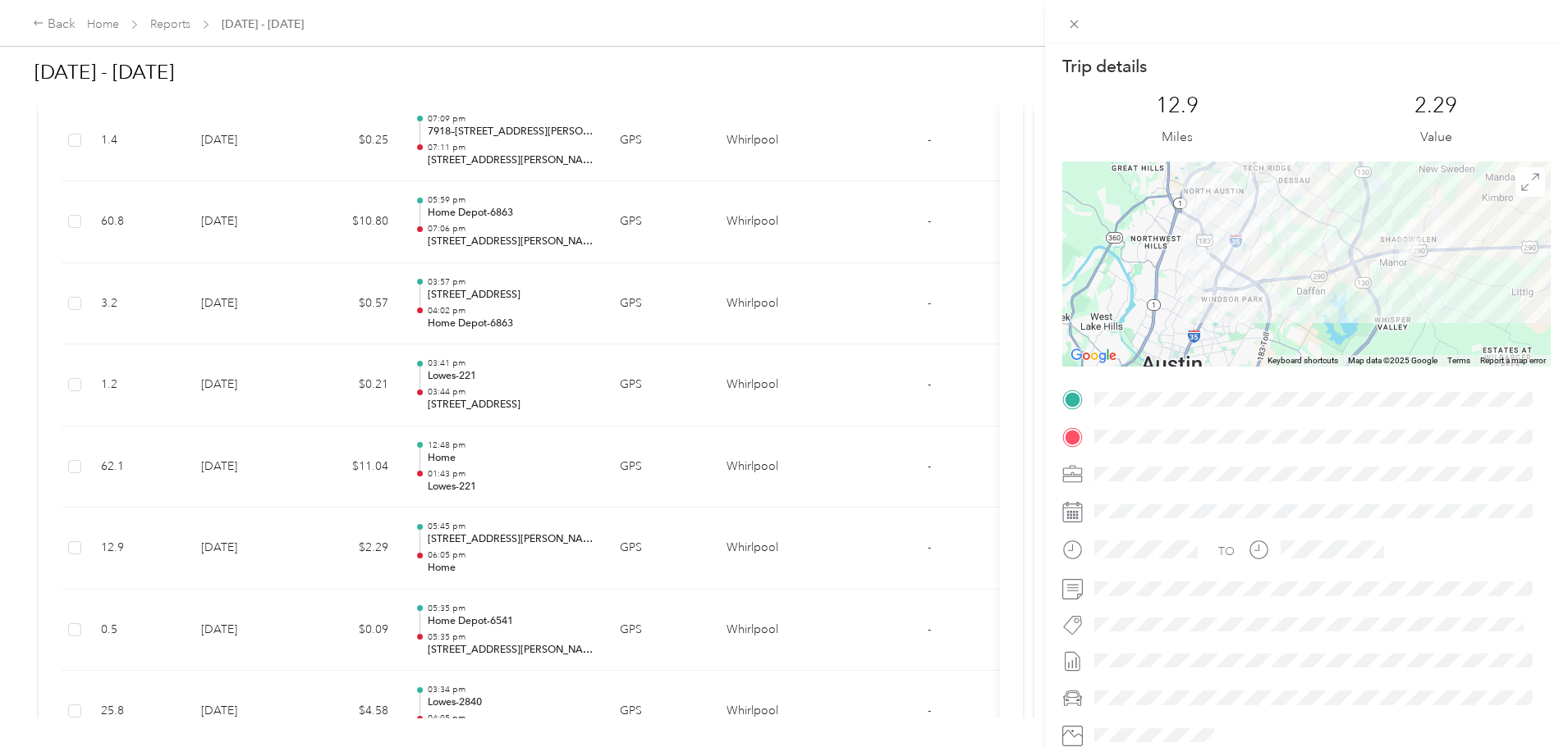
click at [238, 21] on div "Trip details This trip cannot be edited because it is either under review, appr…" at bounding box center [784, 373] width 1568 height 747
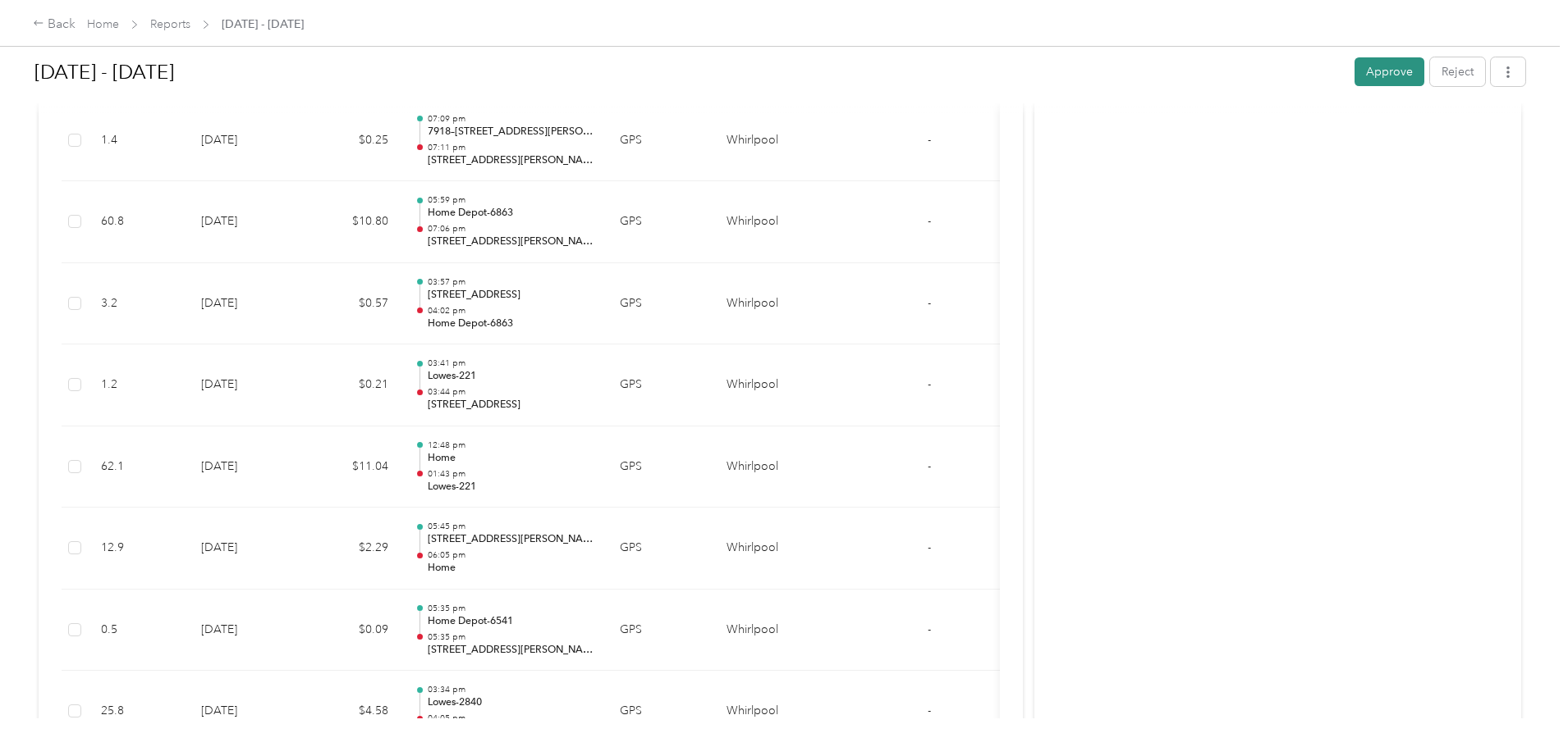
click at [1354, 66] on button "Approve" at bounding box center [1389, 71] width 70 height 29
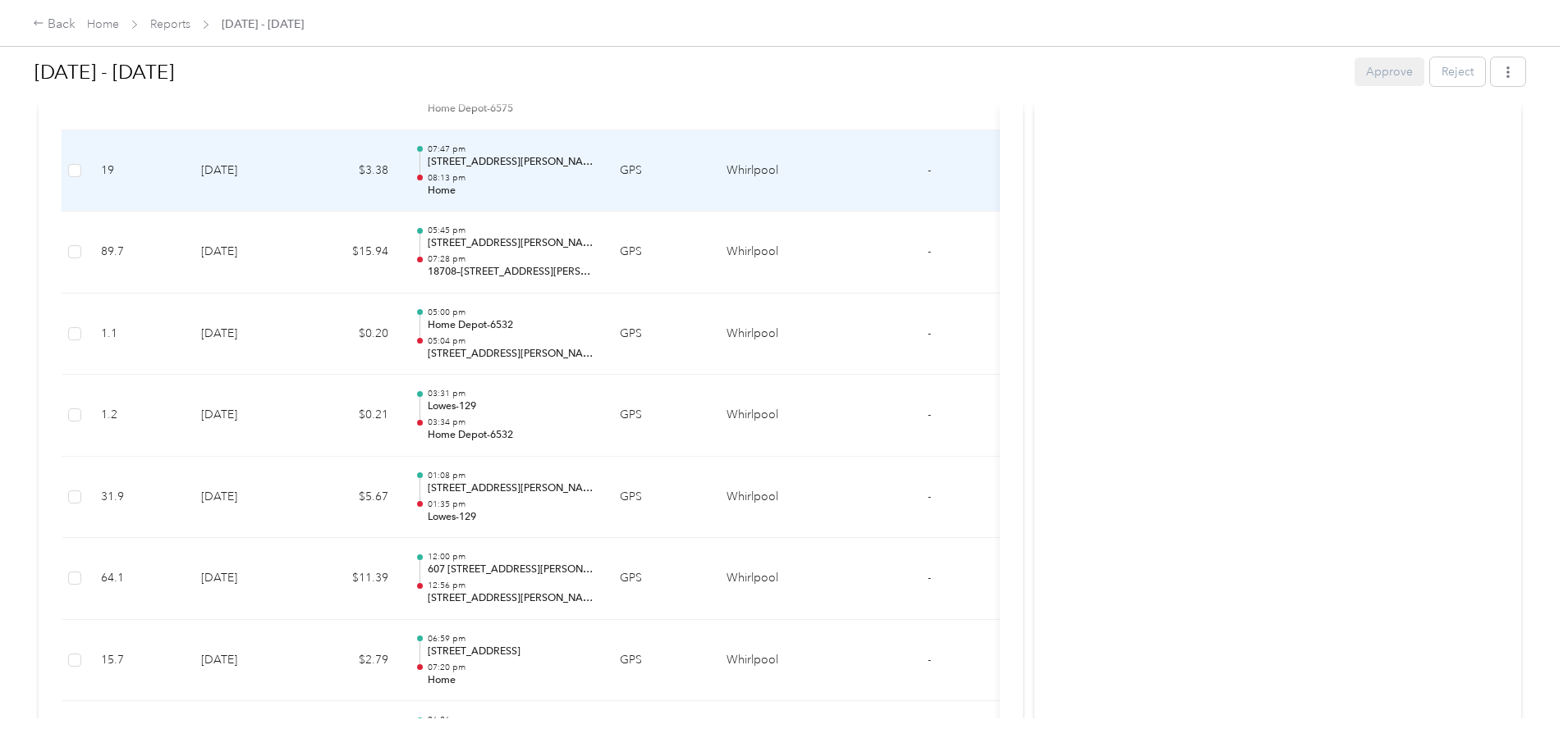
scroll to position [1313, 0]
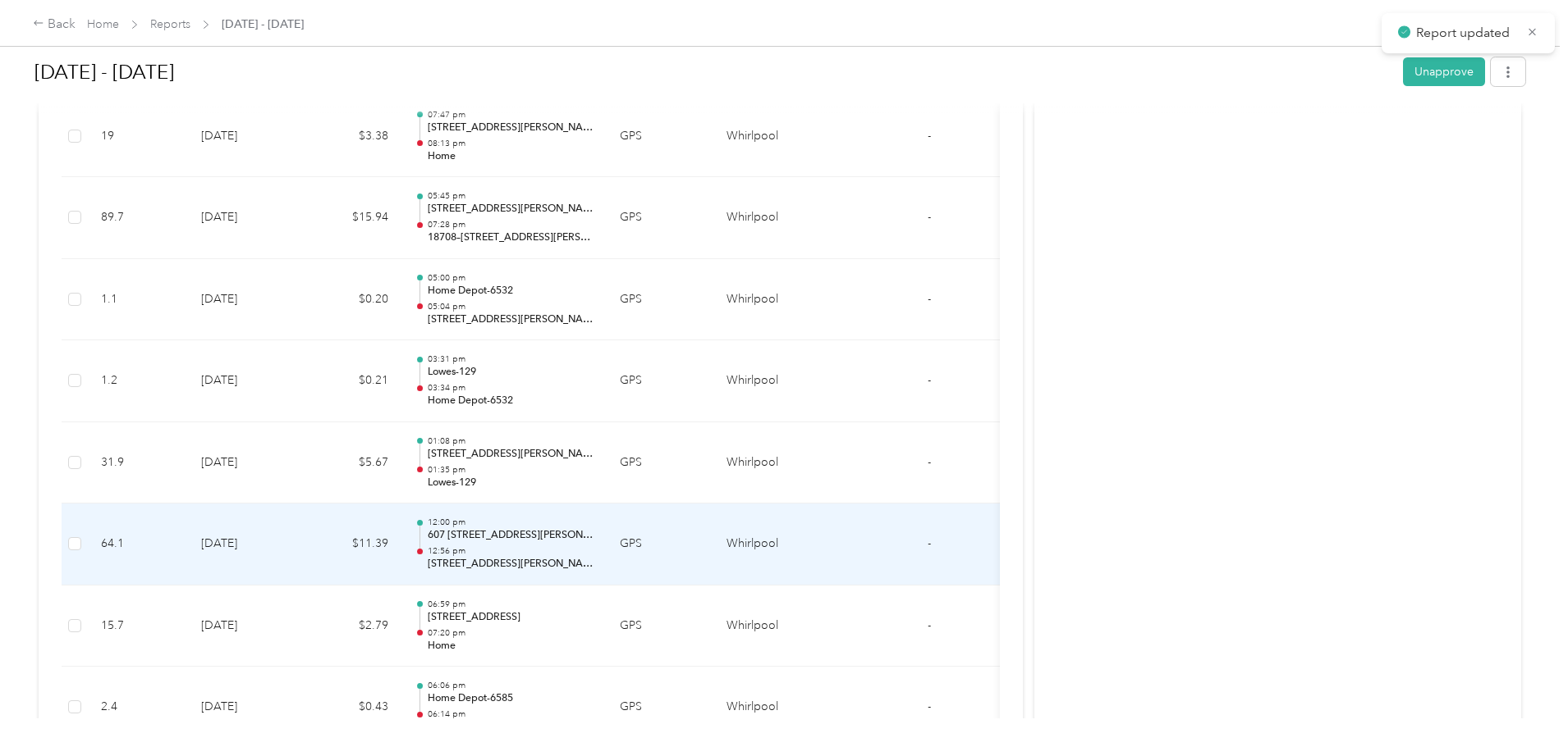
click at [303, 549] on td "[DATE]" at bounding box center [245, 545] width 115 height 82
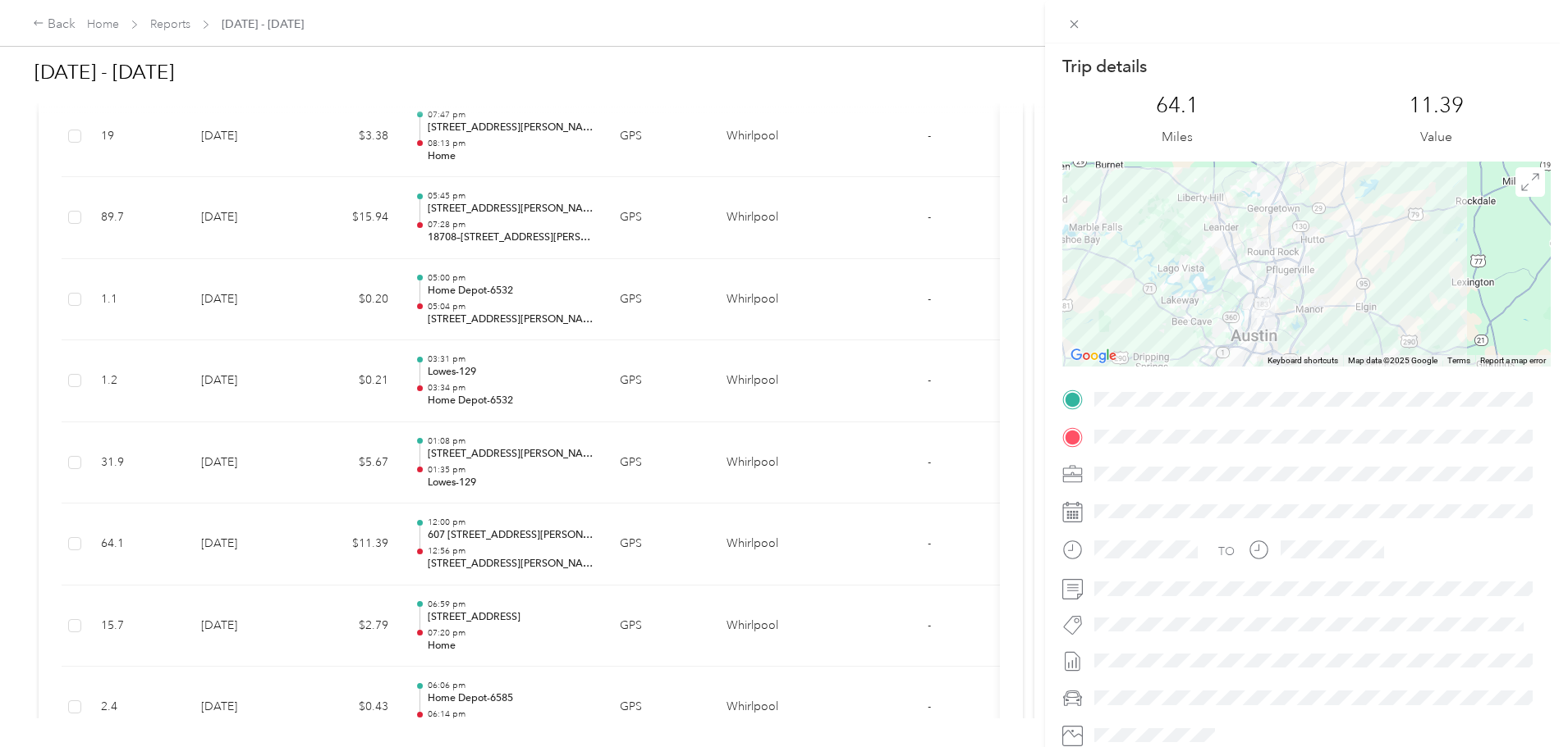
drag, startPoint x: 1292, startPoint y: 279, endPoint x: 1363, endPoint y: 156, distance: 142.0
click at [1363, 156] on div "Trip details This trip cannot be edited because it is either under review, appr…" at bounding box center [1306, 420] width 488 height 731
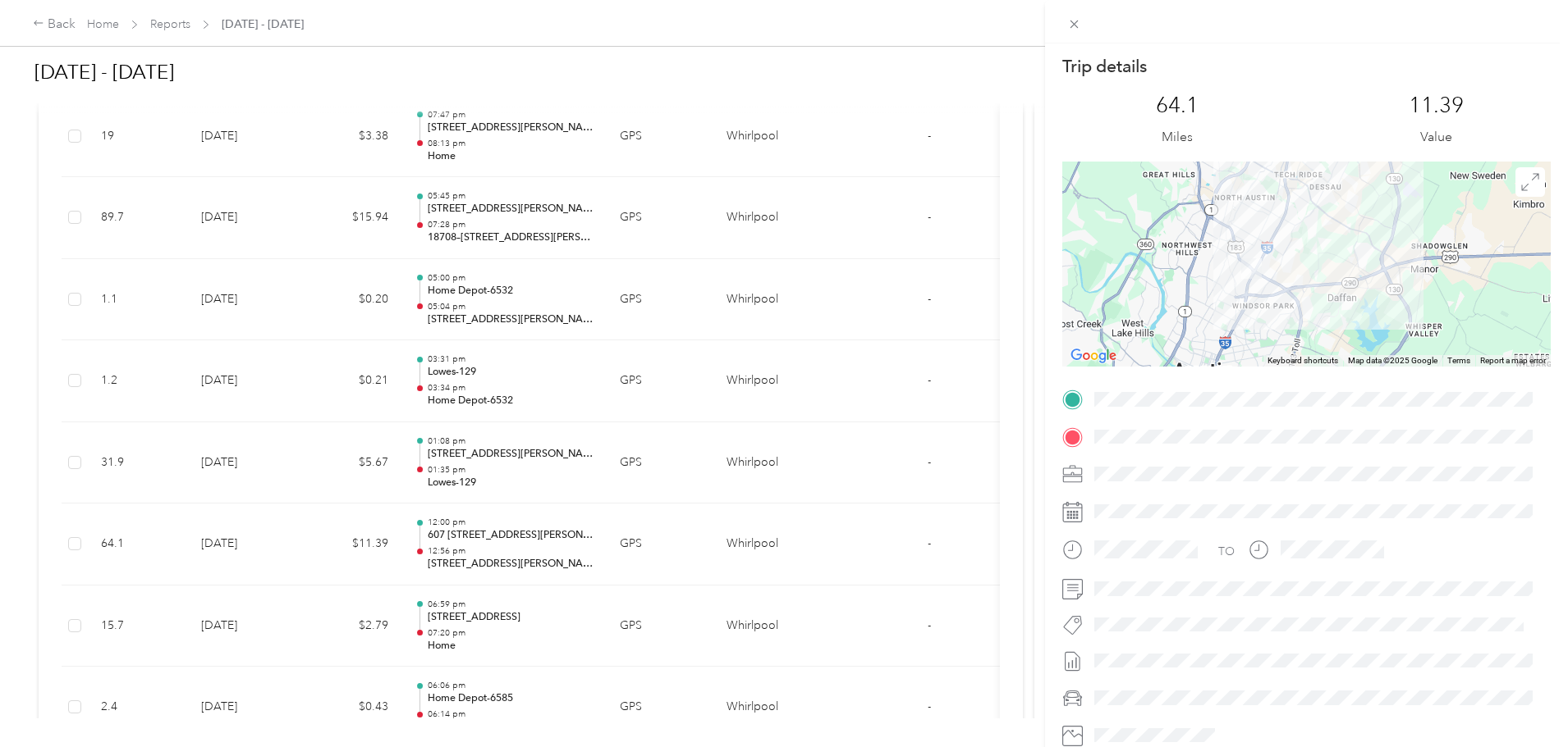
drag, startPoint x: 1251, startPoint y: 328, endPoint x: 1361, endPoint y: 207, distance: 163.5
click at [1361, 207] on div at bounding box center [1306, 264] width 488 height 205
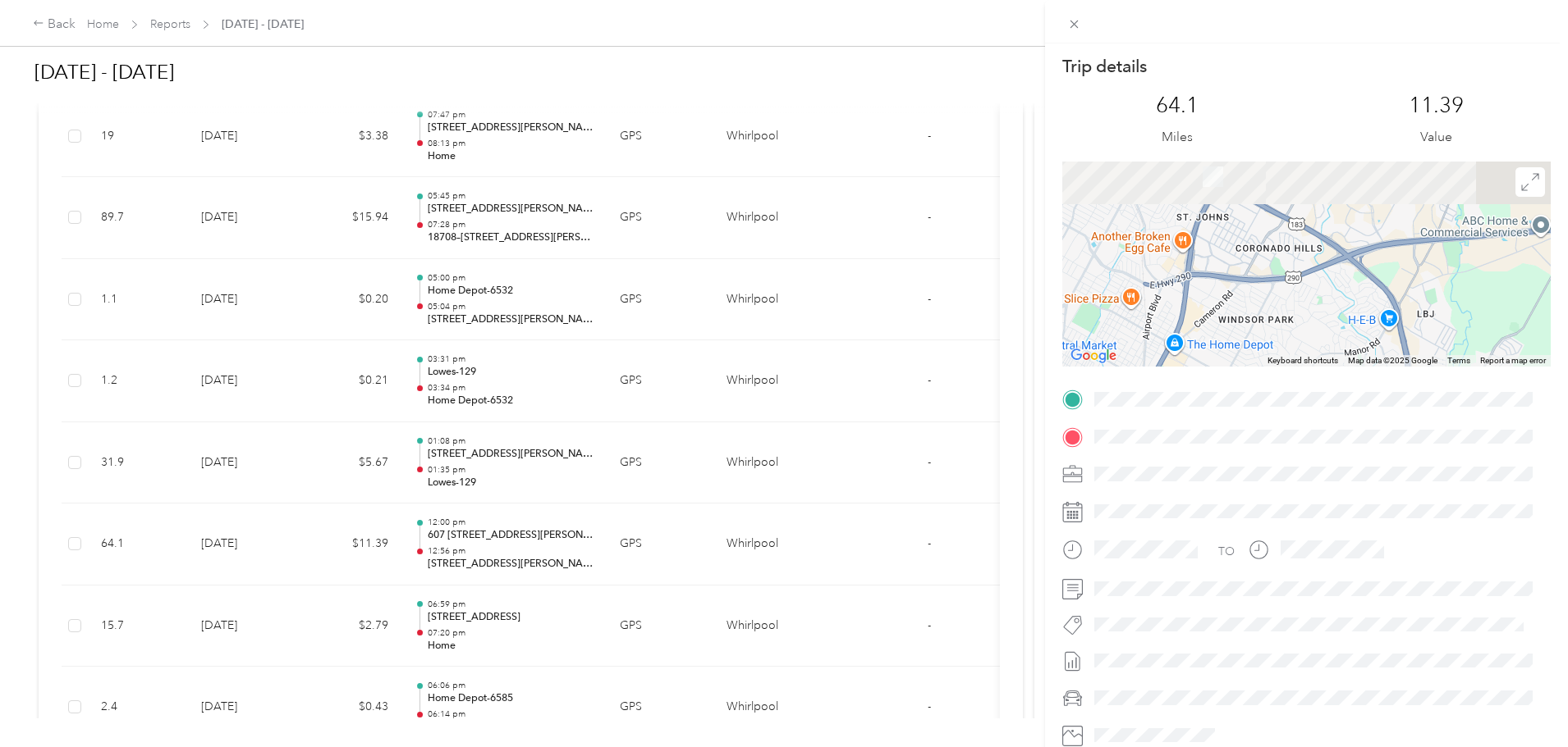
drag, startPoint x: 1233, startPoint y: 195, endPoint x: 1264, endPoint y: 357, distance: 164.9
click at [1264, 357] on div "Keyboard shortcuts Map Data Map data ©2025 Google Map data ©2025 Google 1 km Cl…" at bounding box center [1306, 264] width 488 height 205
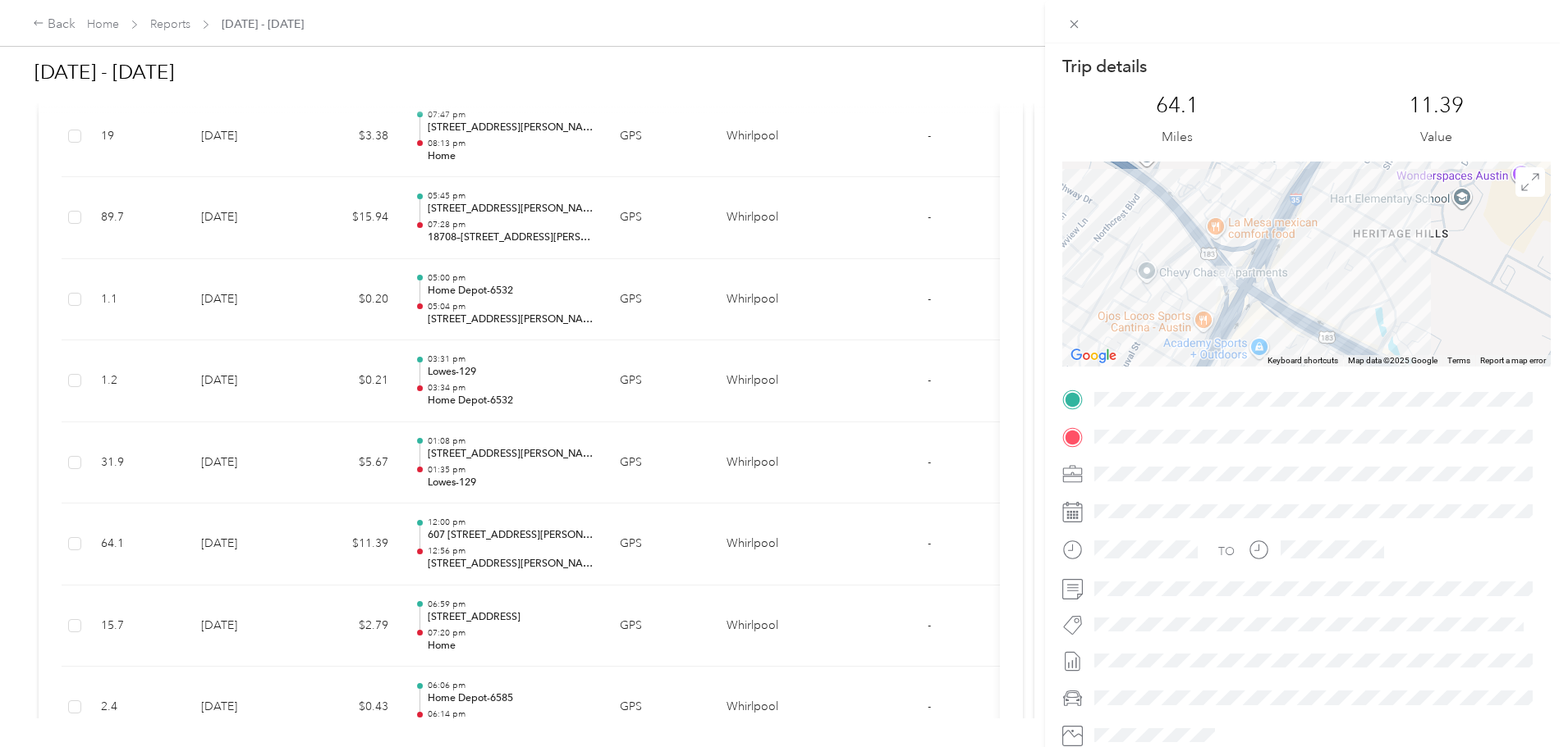
drag, startPoint x: 1238, startPoint y: 303, endPoint x: 1239, endPoint y: 180, distance: 123.0
click at [1239, 180] on div at bounding box center [1306, 264] width 488 height 205
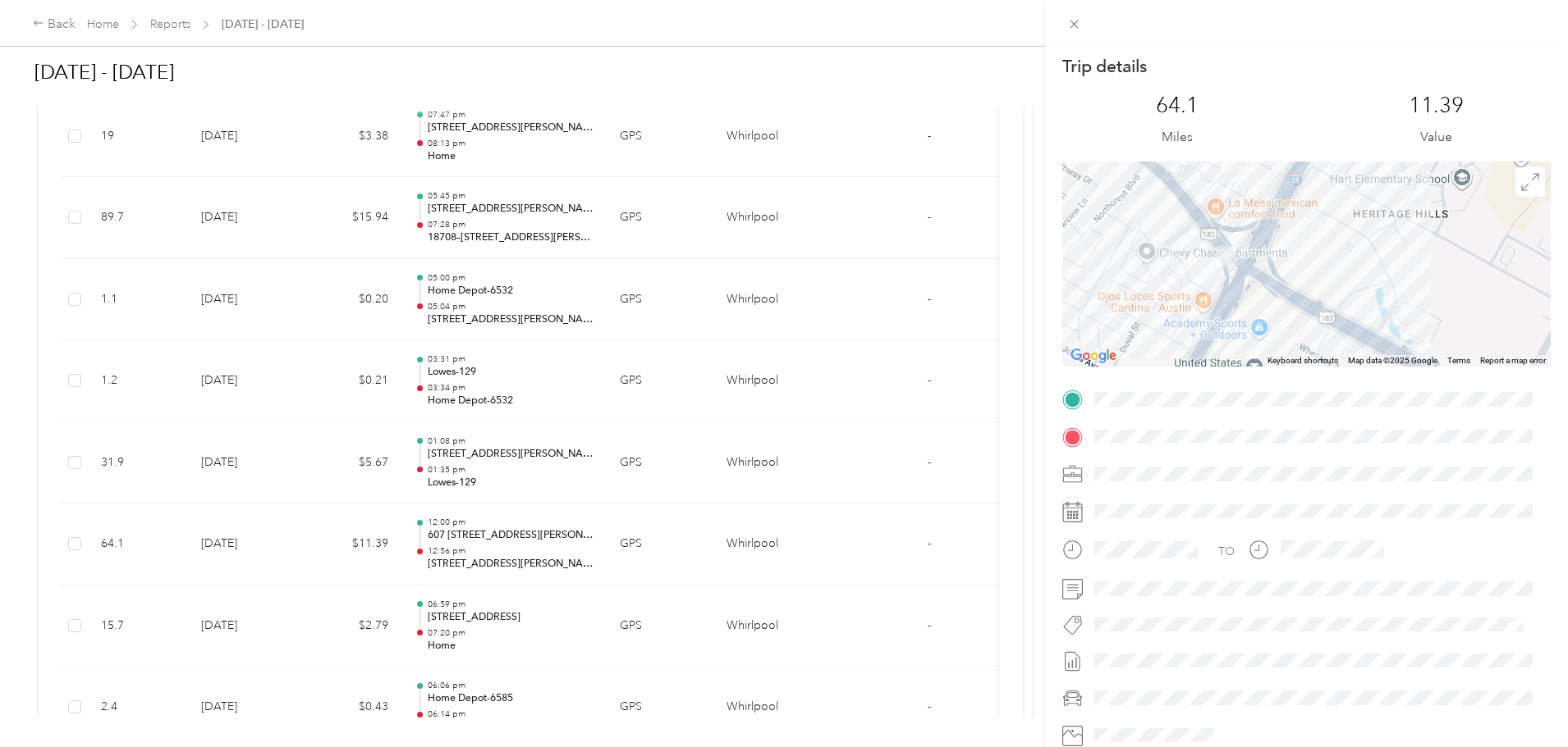
click at [316, 27] on div "Trip details This trip cannot be edited because it is either under review, appr…" at bounding box center [784, 373] width 1568 height 747
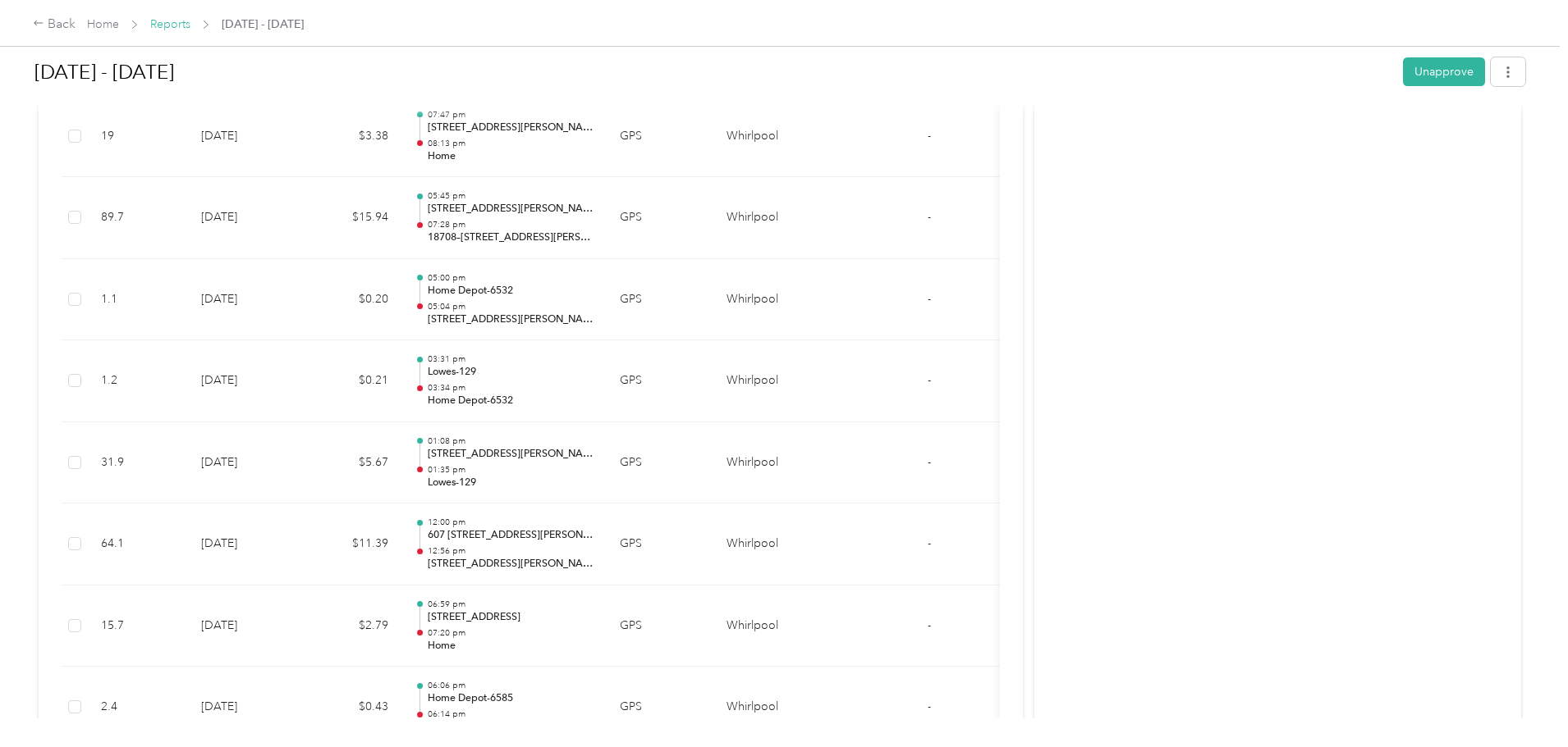
click at [190, 25] on link "Reports" at bounding box center [170, 24] width 40 height 14
